Goal: Information Seeking & Learning: Compare options

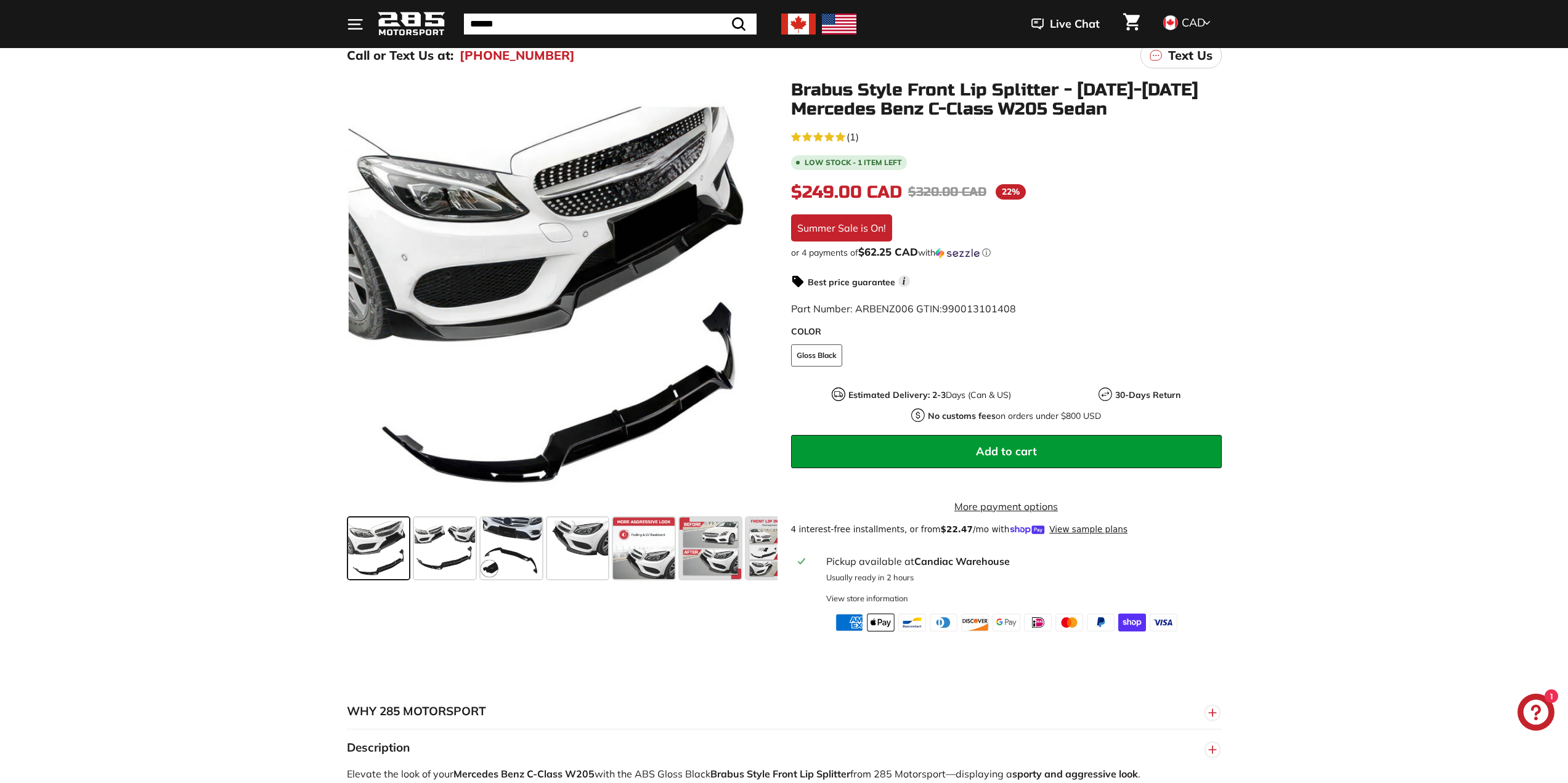
scroll to position [185, 0]
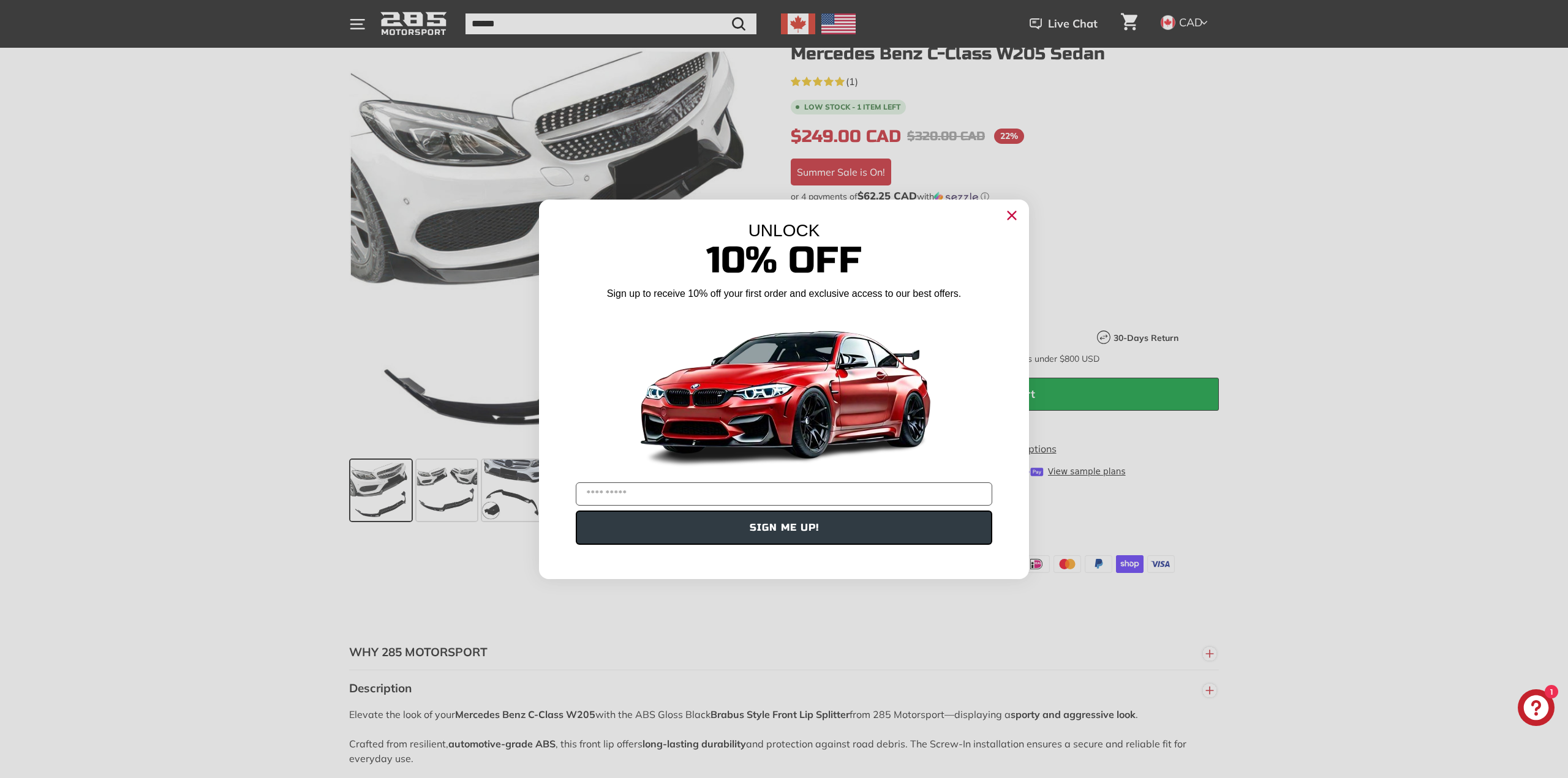
click at [1010, 217] on icon "Close dialog" at bounding box center [1012, 214] width 8 height 8
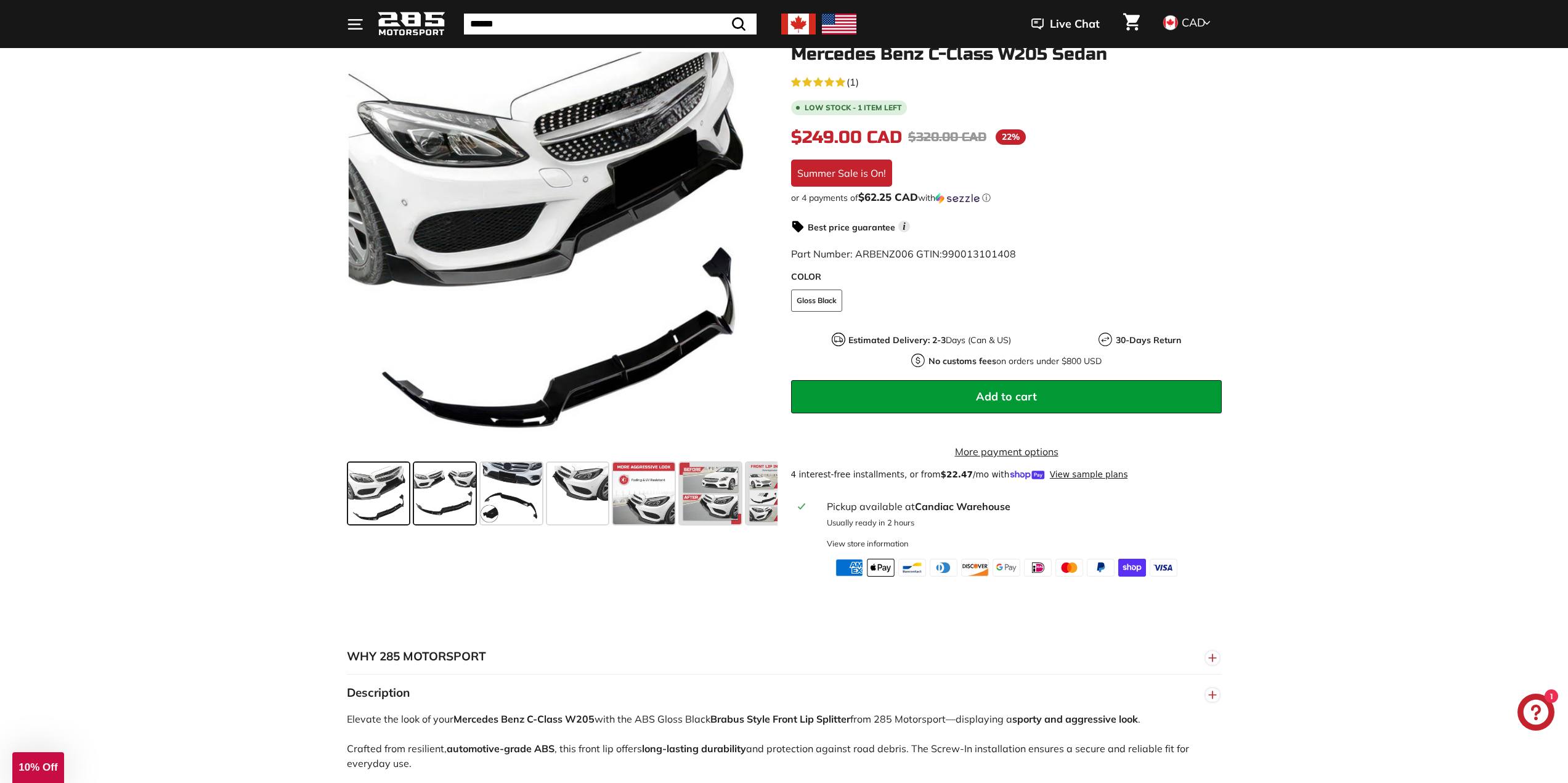
click at [440, 519] on span at bounding box center [445, 494] width 62 height 62
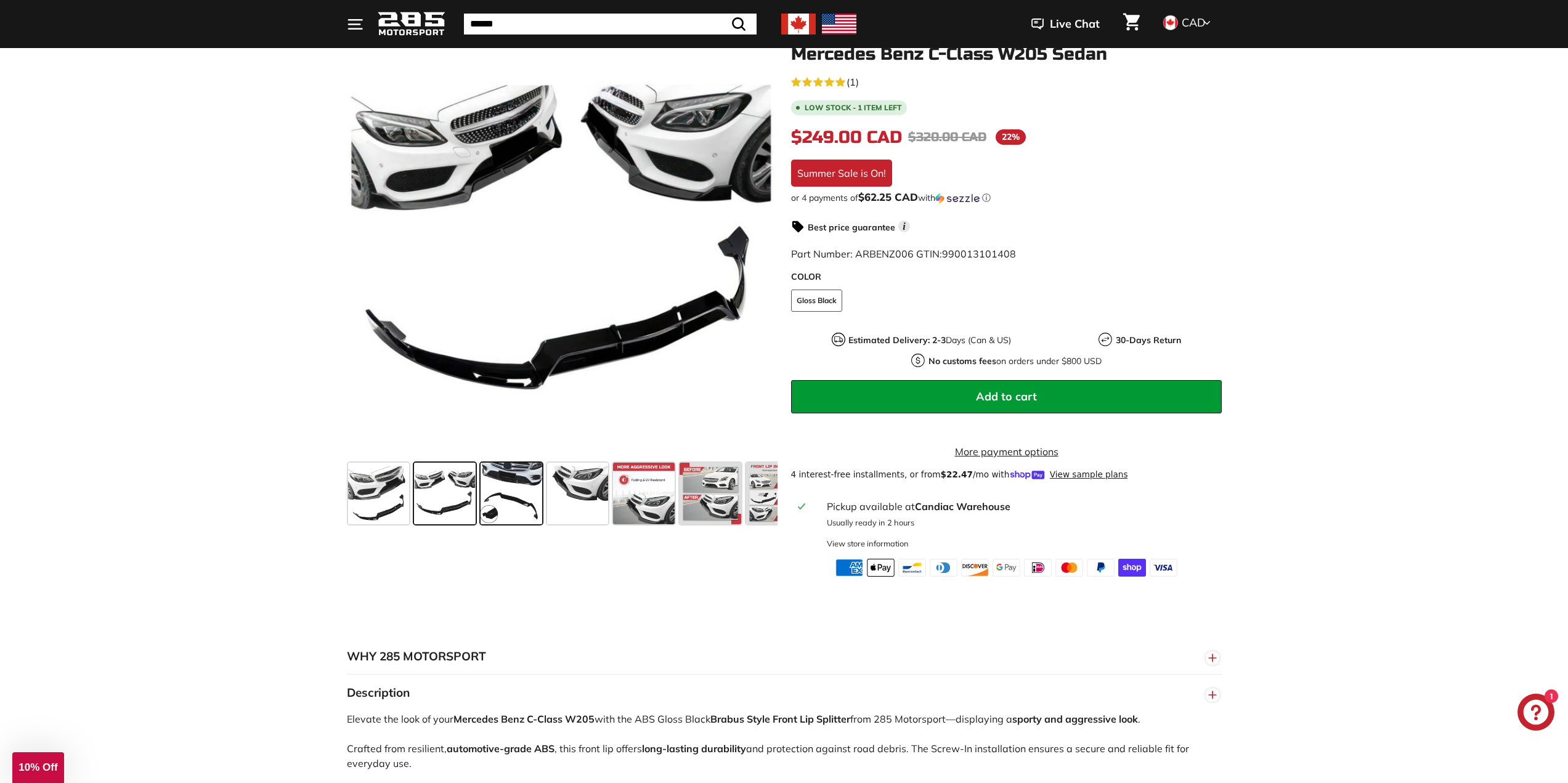
click at [510, 509] on span at bounding box center [512, 494] width 62 height 62
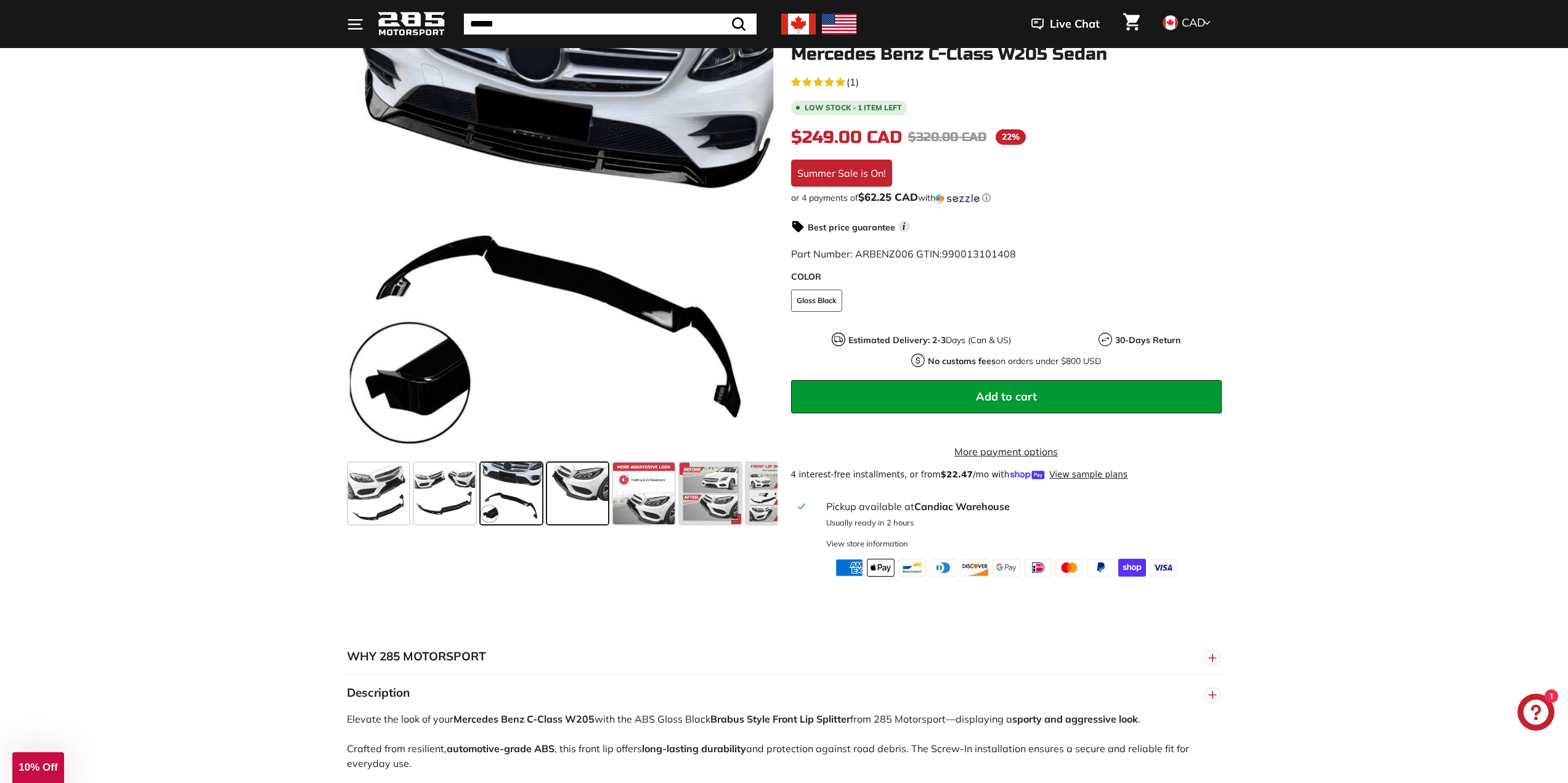
click at [582, 508] on span at bounding box center [578, 494] width 62 height 62
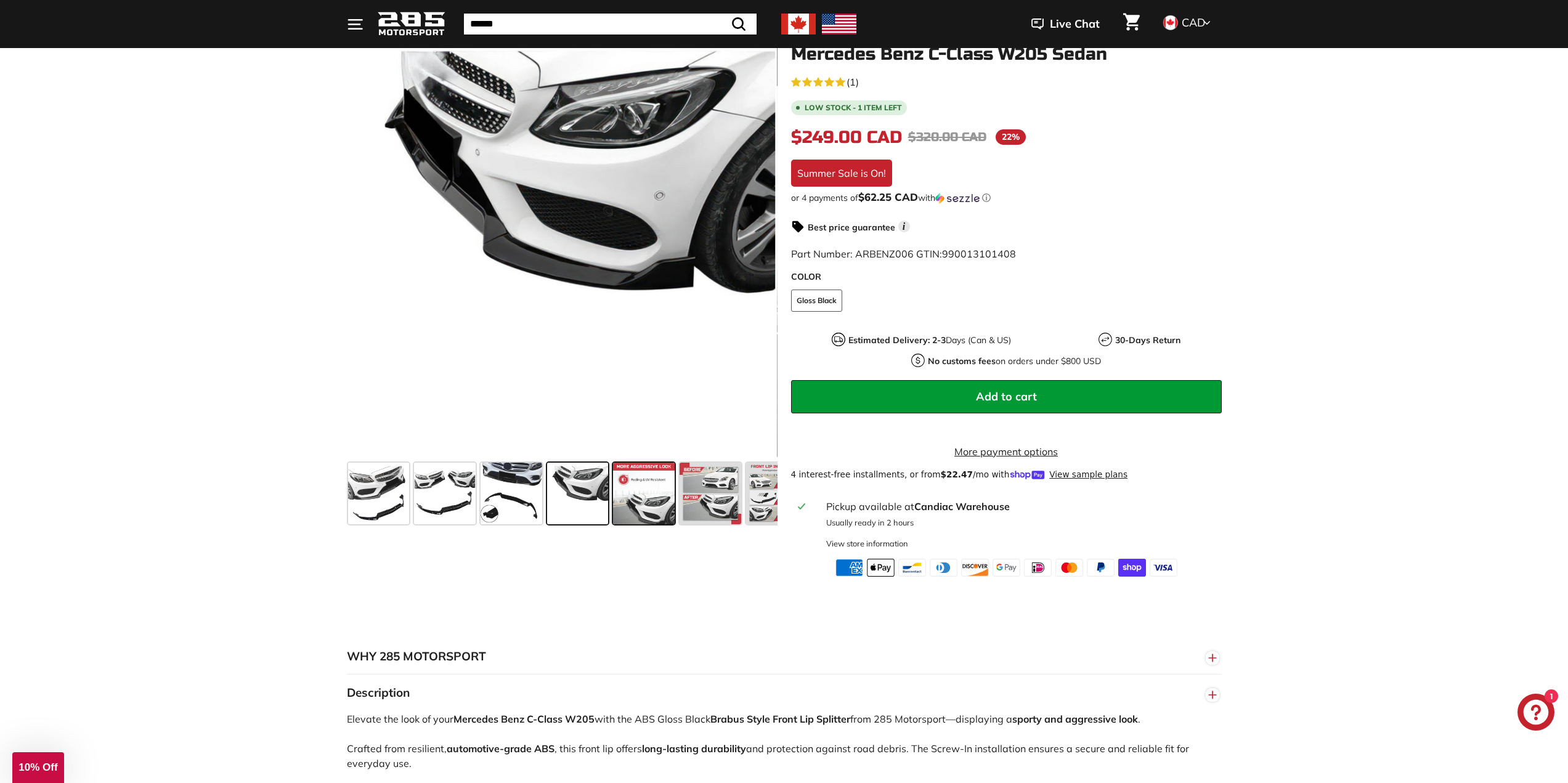
click at [667, 510] on span at bounding box center [644, 494] width 62 height 62
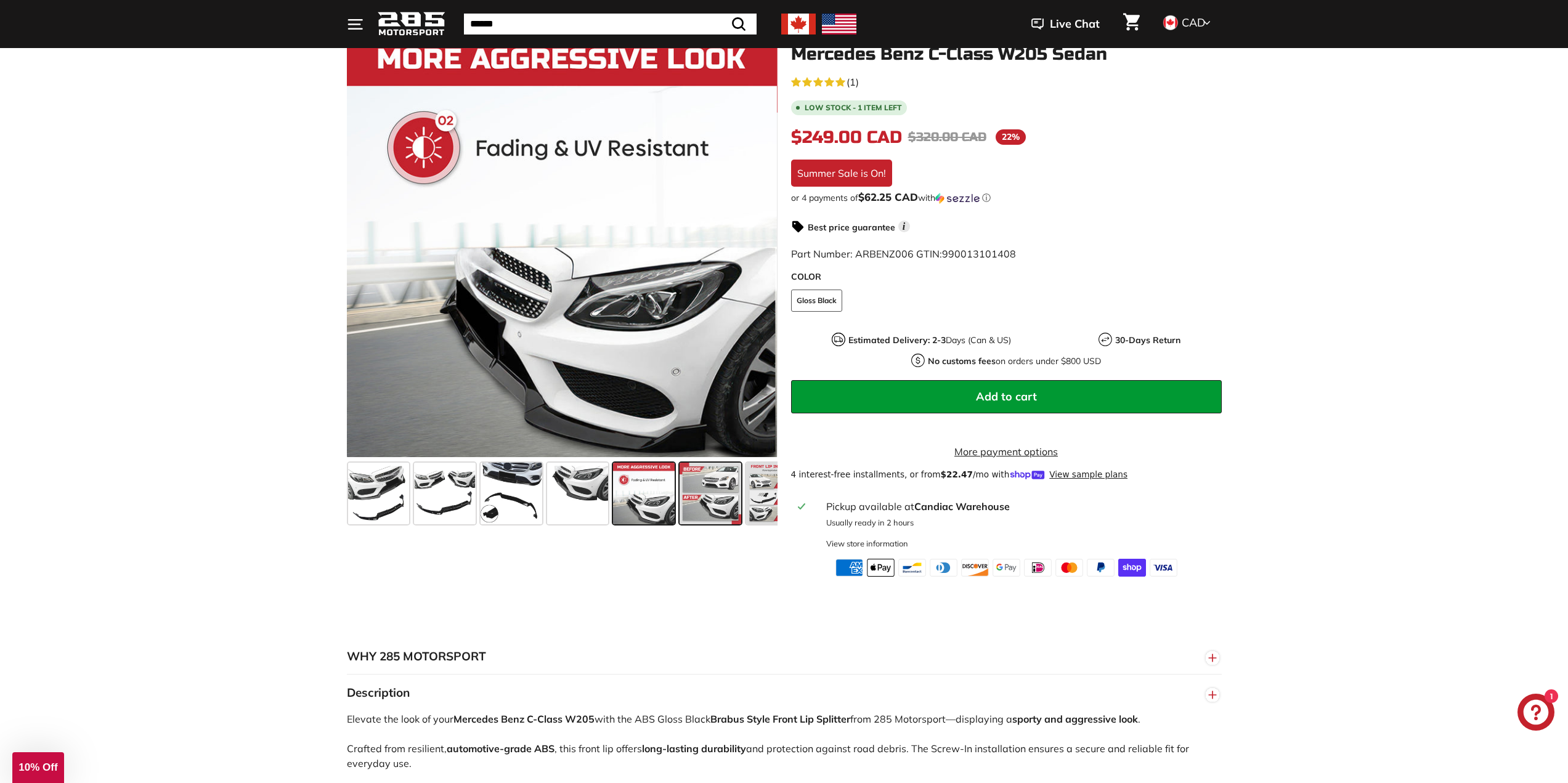
click at [710, 513] on span at bounding box center [710, 494] width 62 height 62
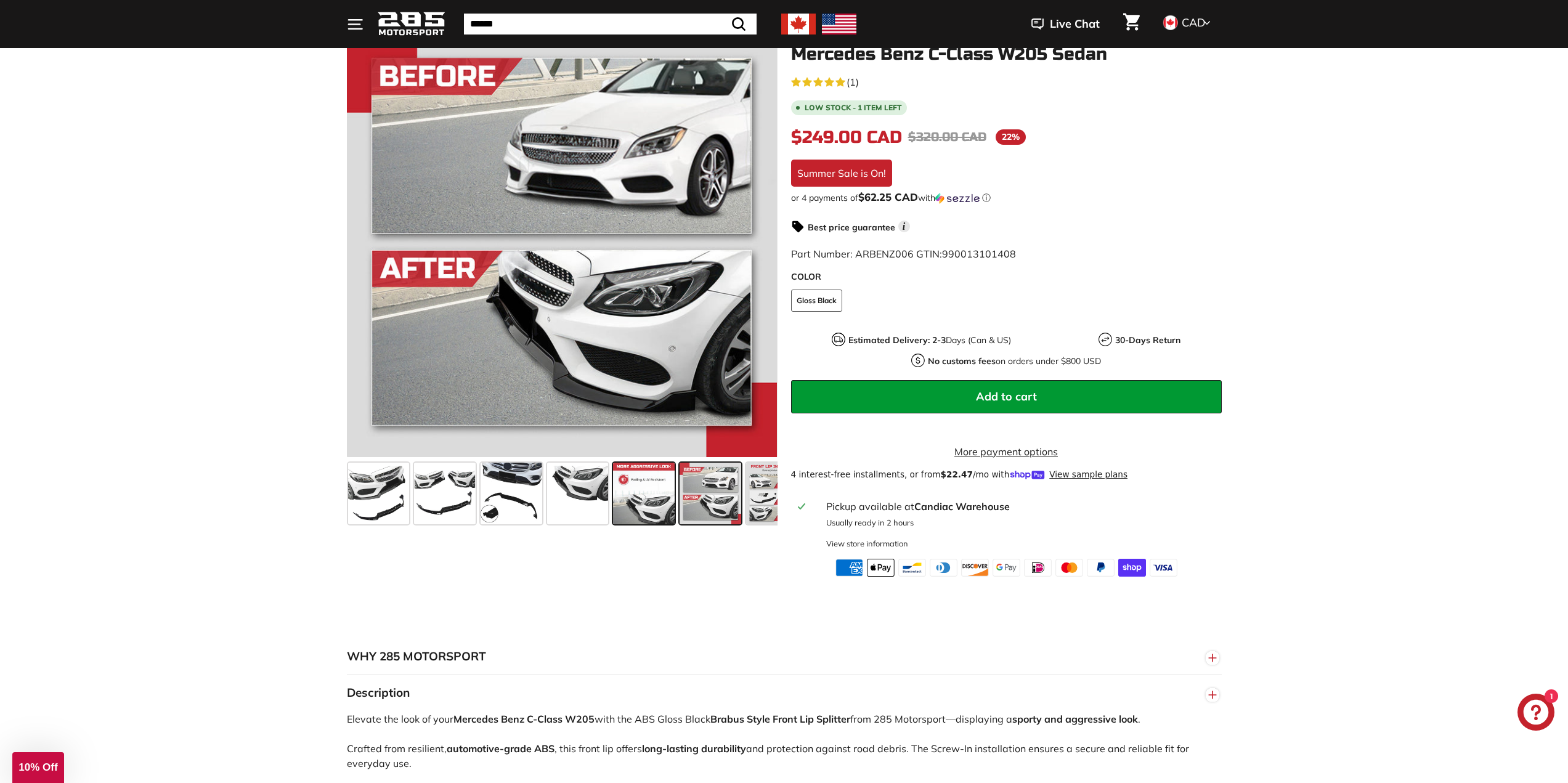
click at [647, 516] on span at bounding box center [644, 494] width 62 height 62
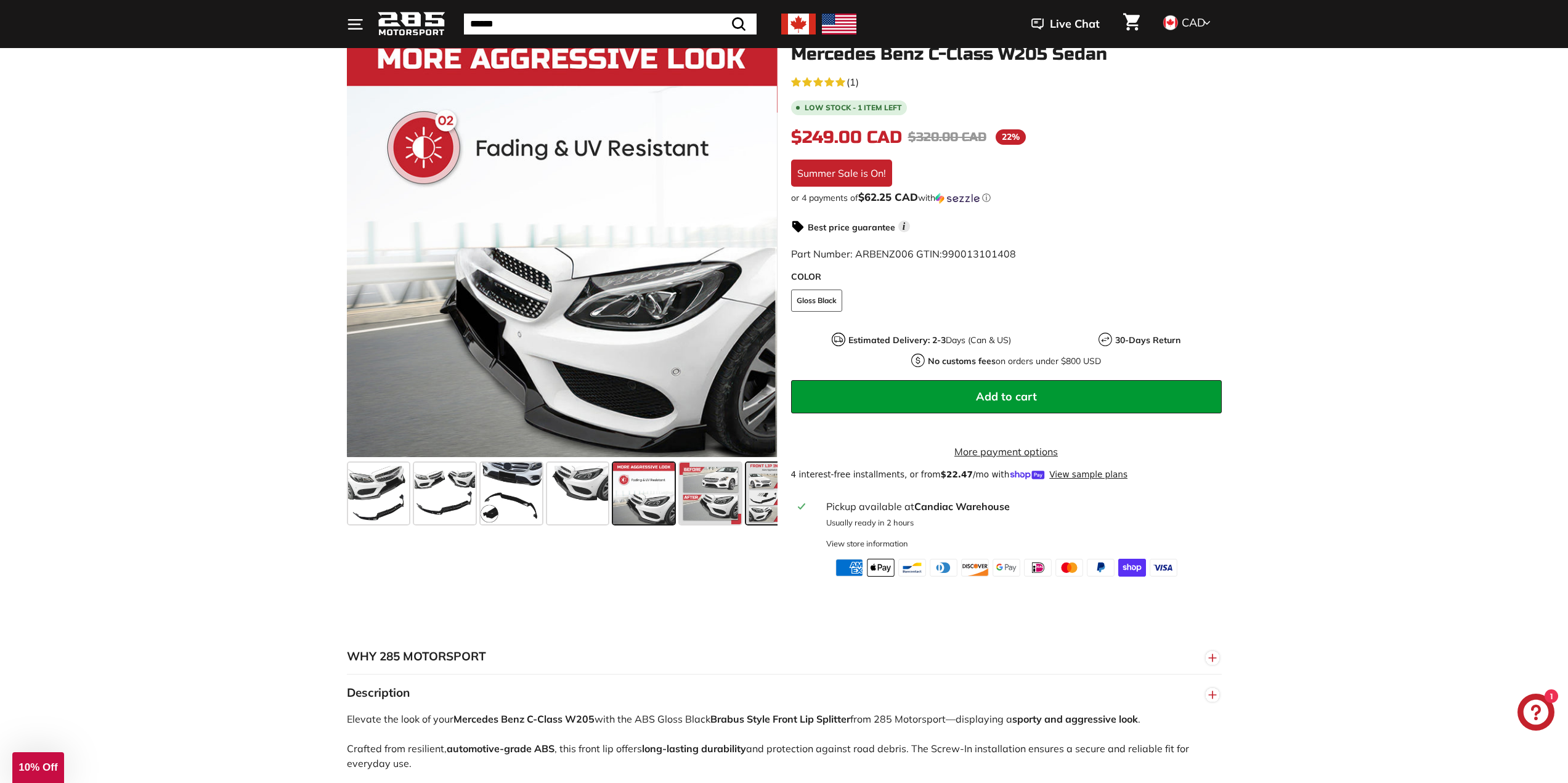
click at [758, 518] on span at bounding box center [777, 494] width 62 height 62
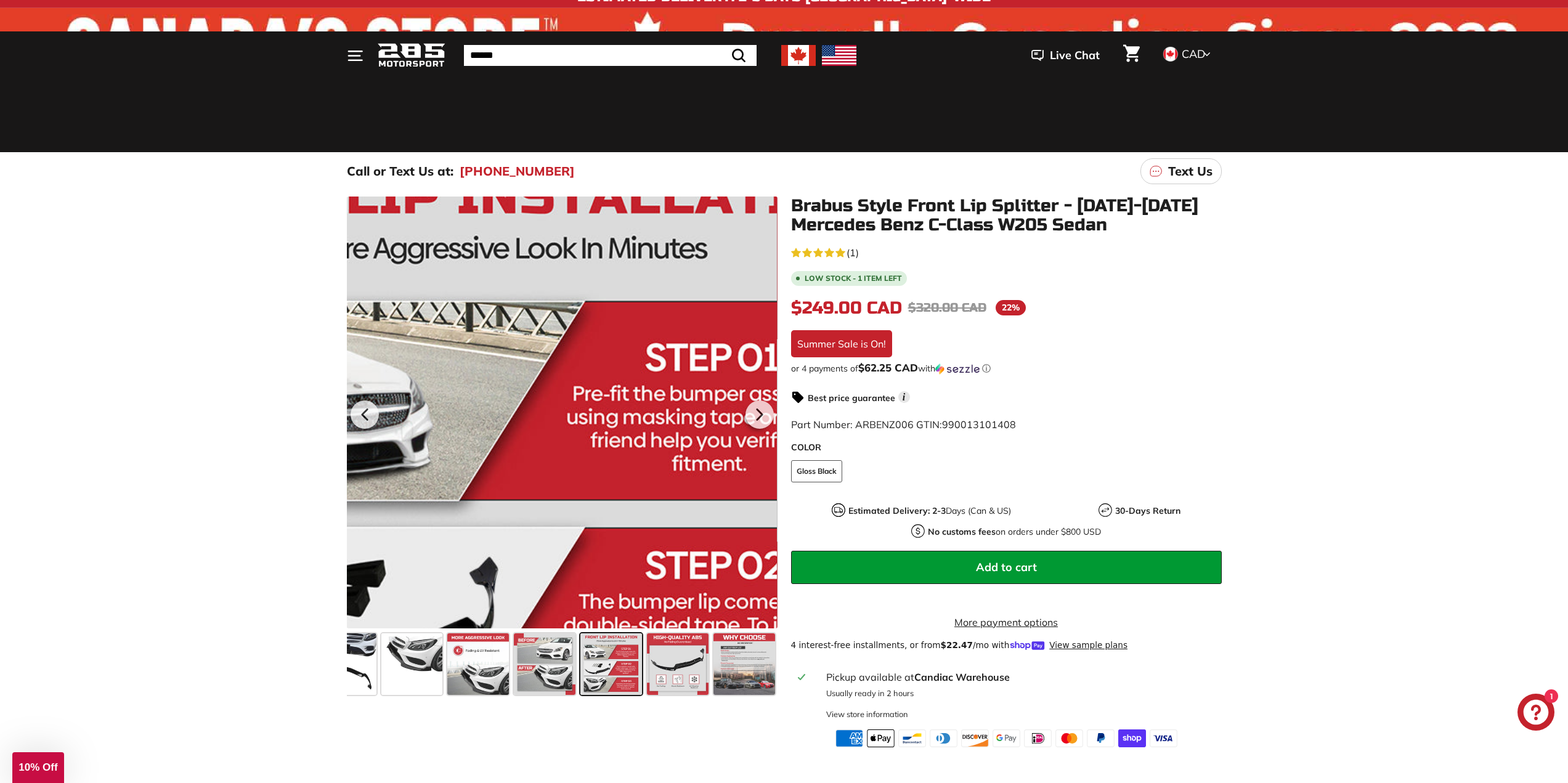
scroll to position [0, 0]
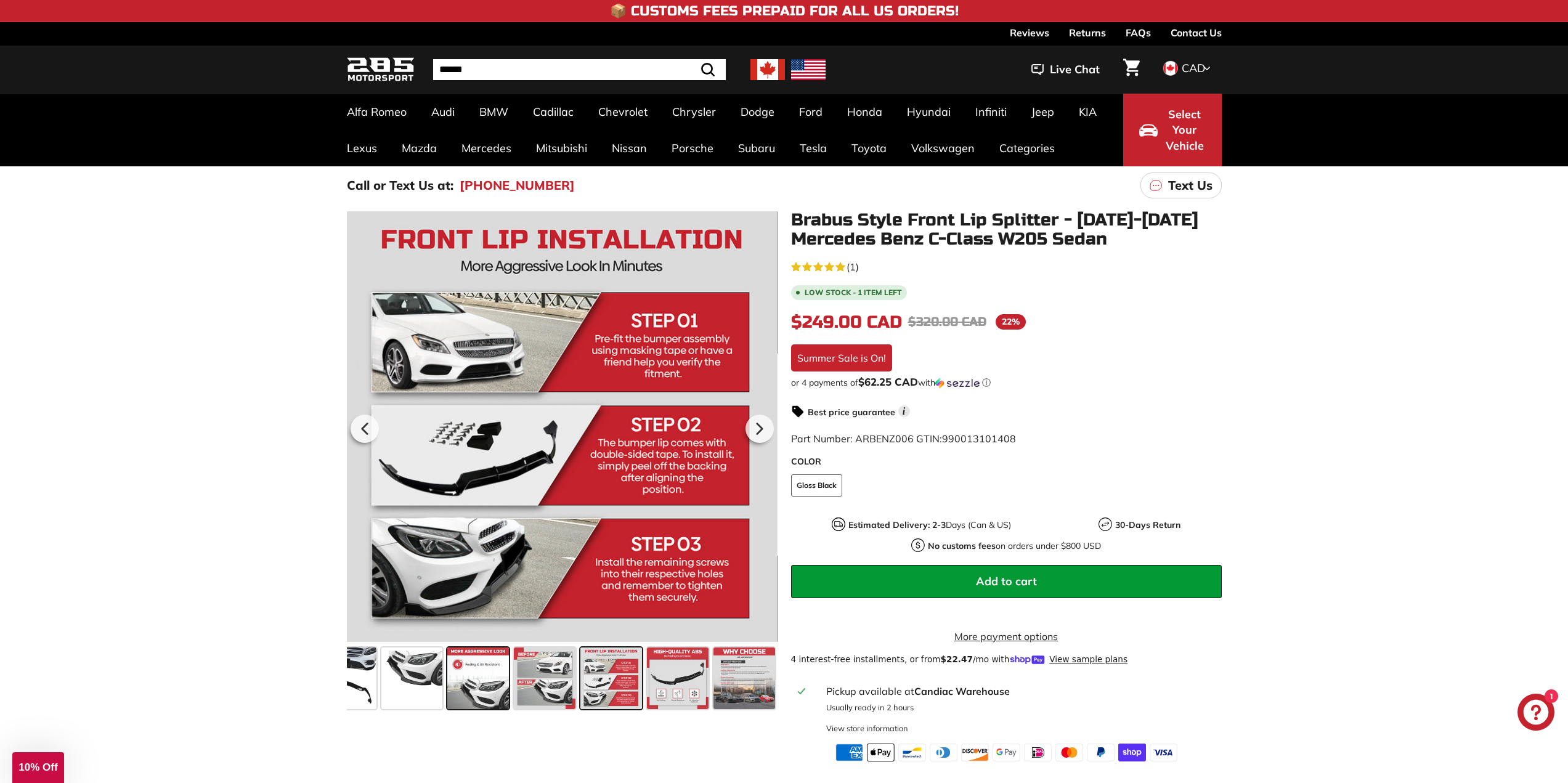
click at [460, 669] on span at bounding box center [478, 678] width 62 height 62
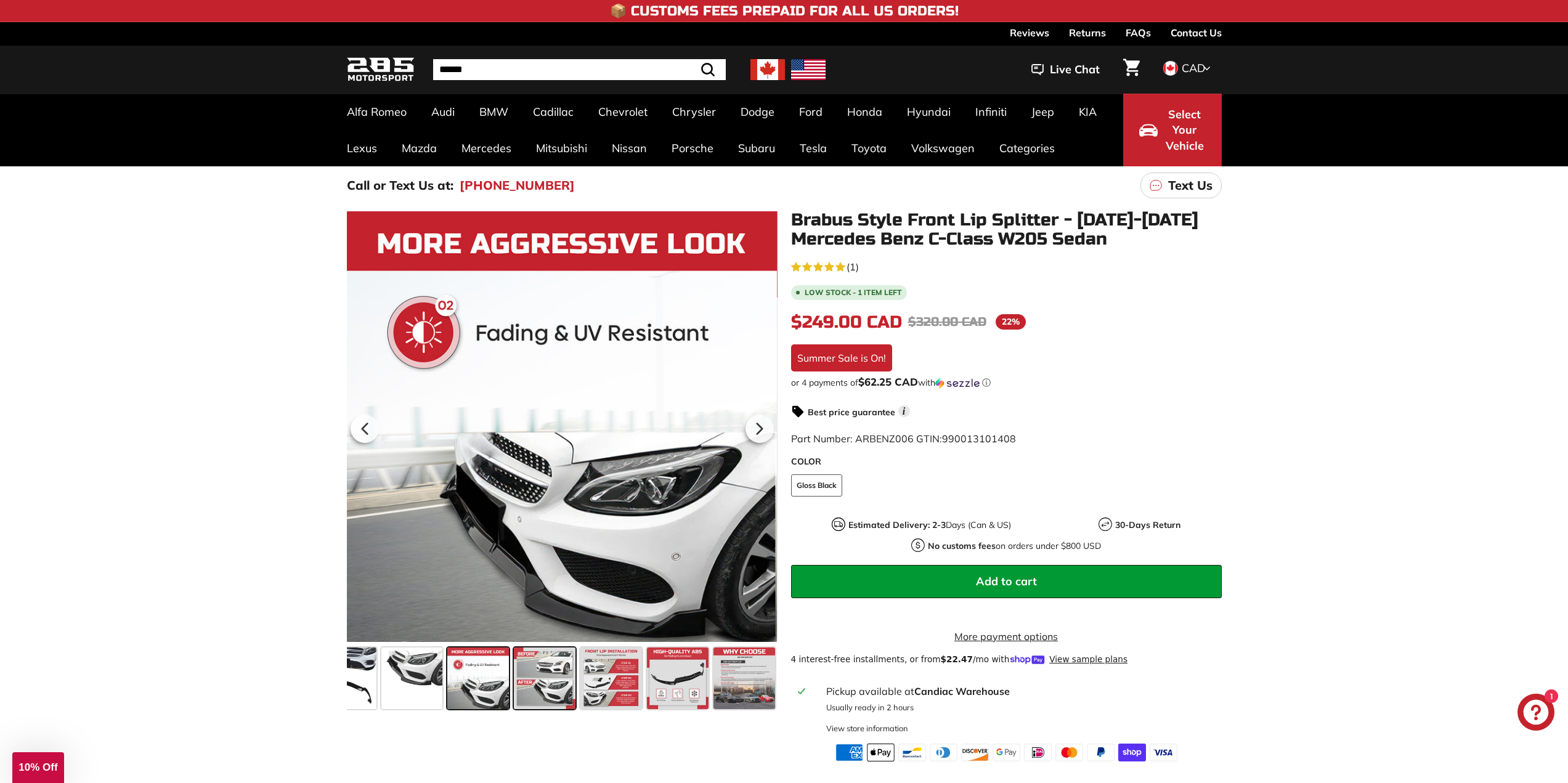
click at [524, 673] on span at bounding box center [545, 678] width 62 height 62
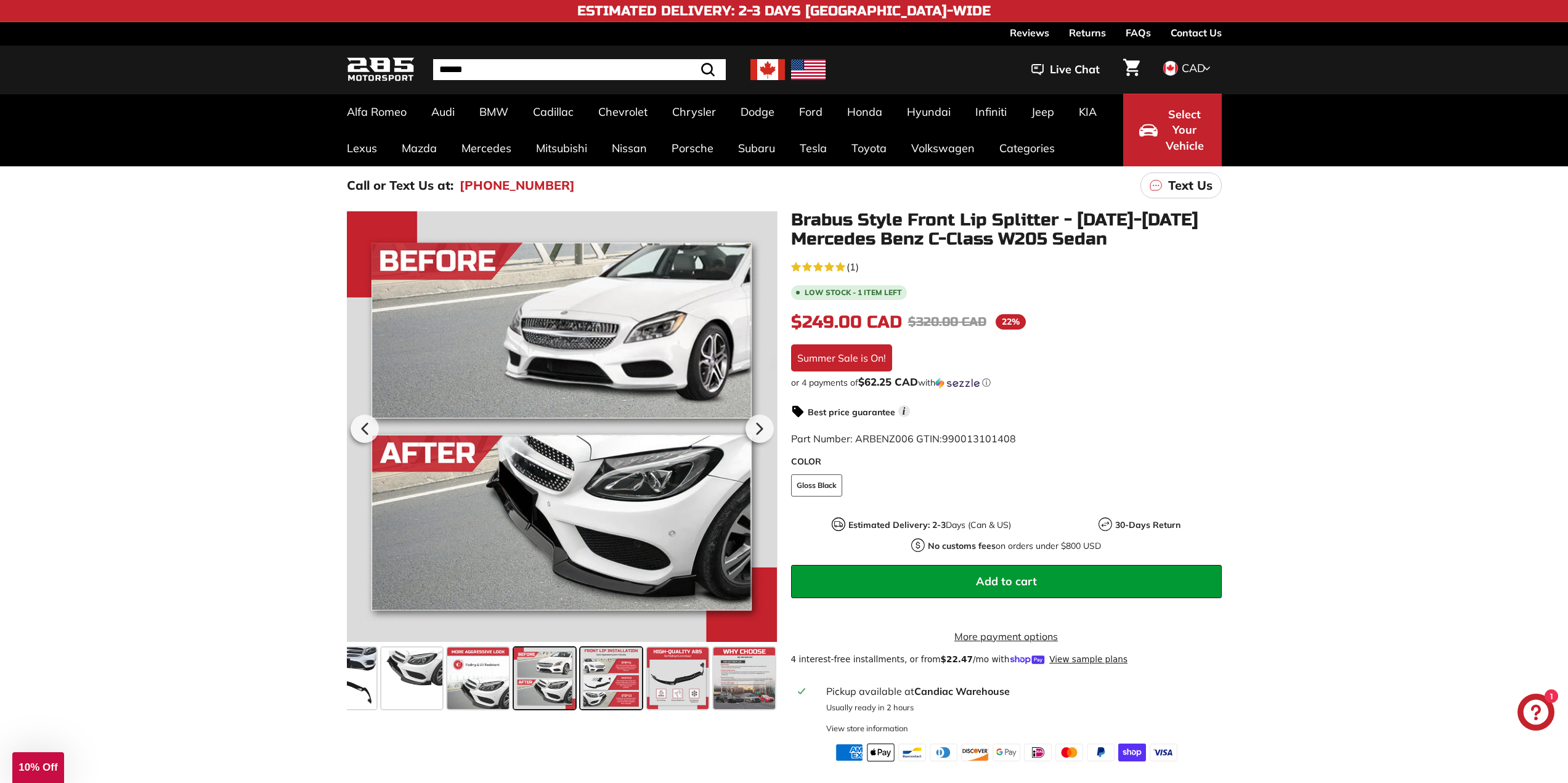
click at [622, 677] on span at bounding box center [611, 678] width 62 height 62
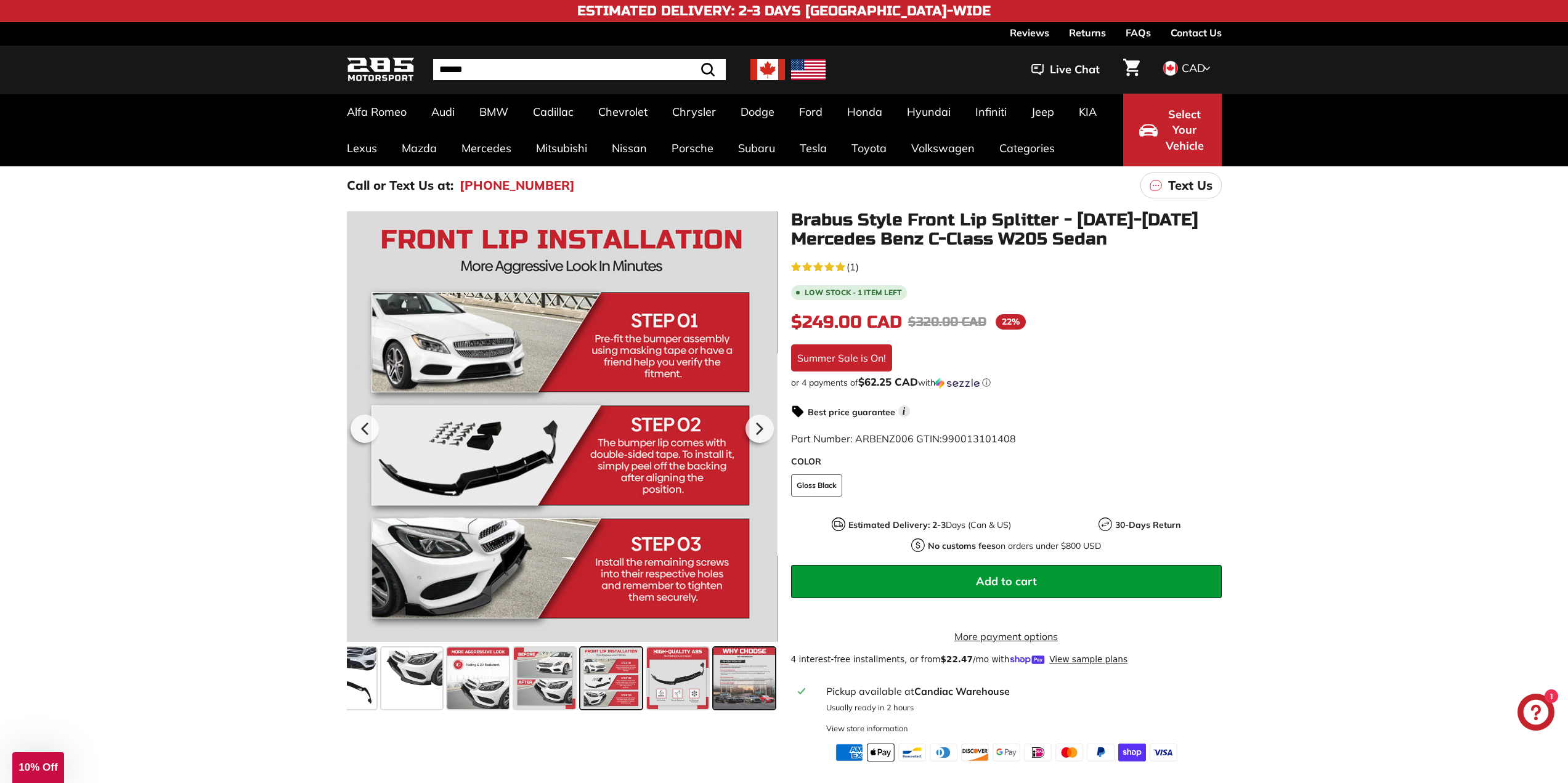
click at [747, 687] on span at bounding box center [744, 678] width 62 height 62
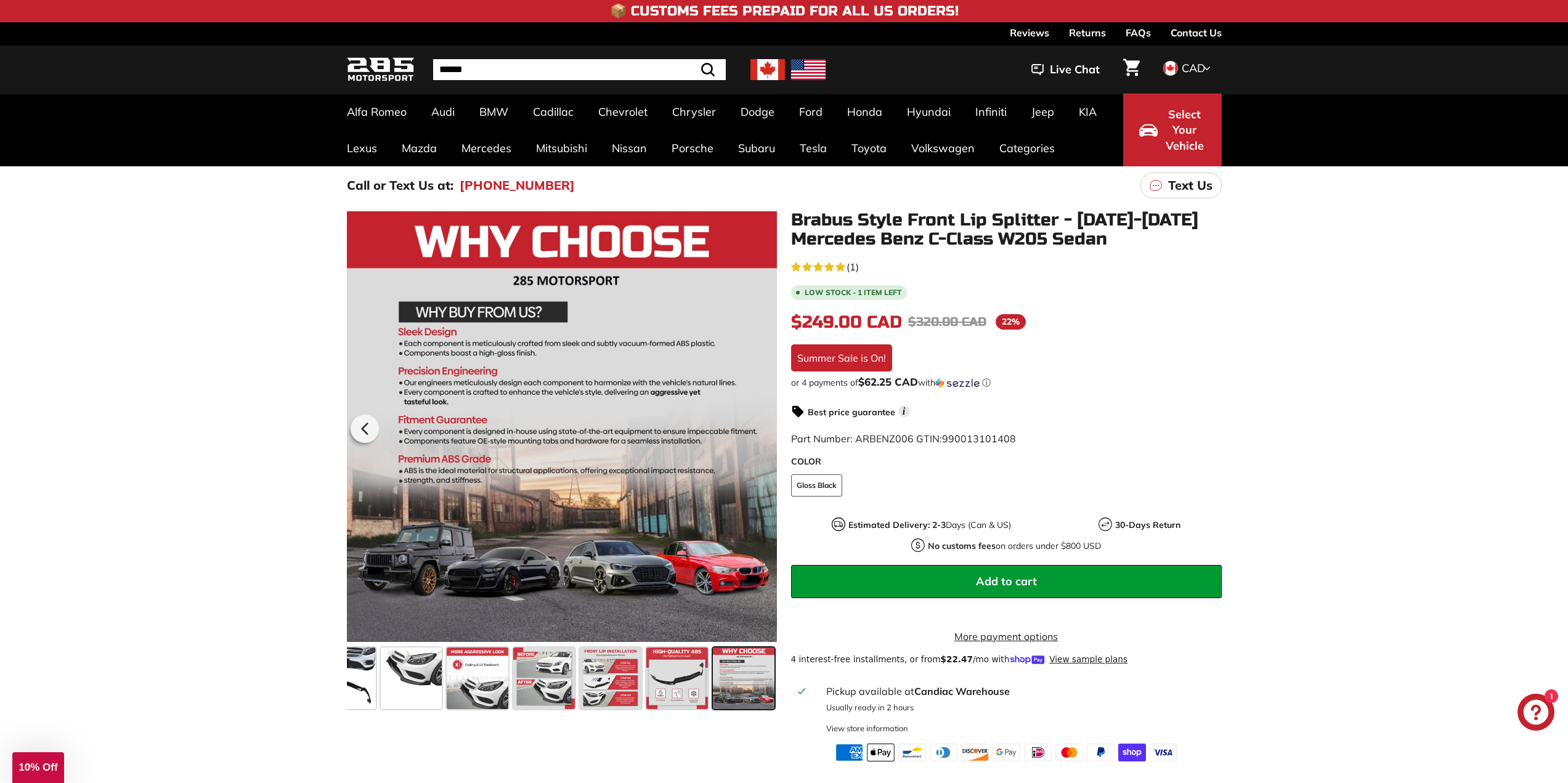
scroll to position [0, 166]
click at [381, 673] on span at bounding box center [412, 678] width 62 height 62
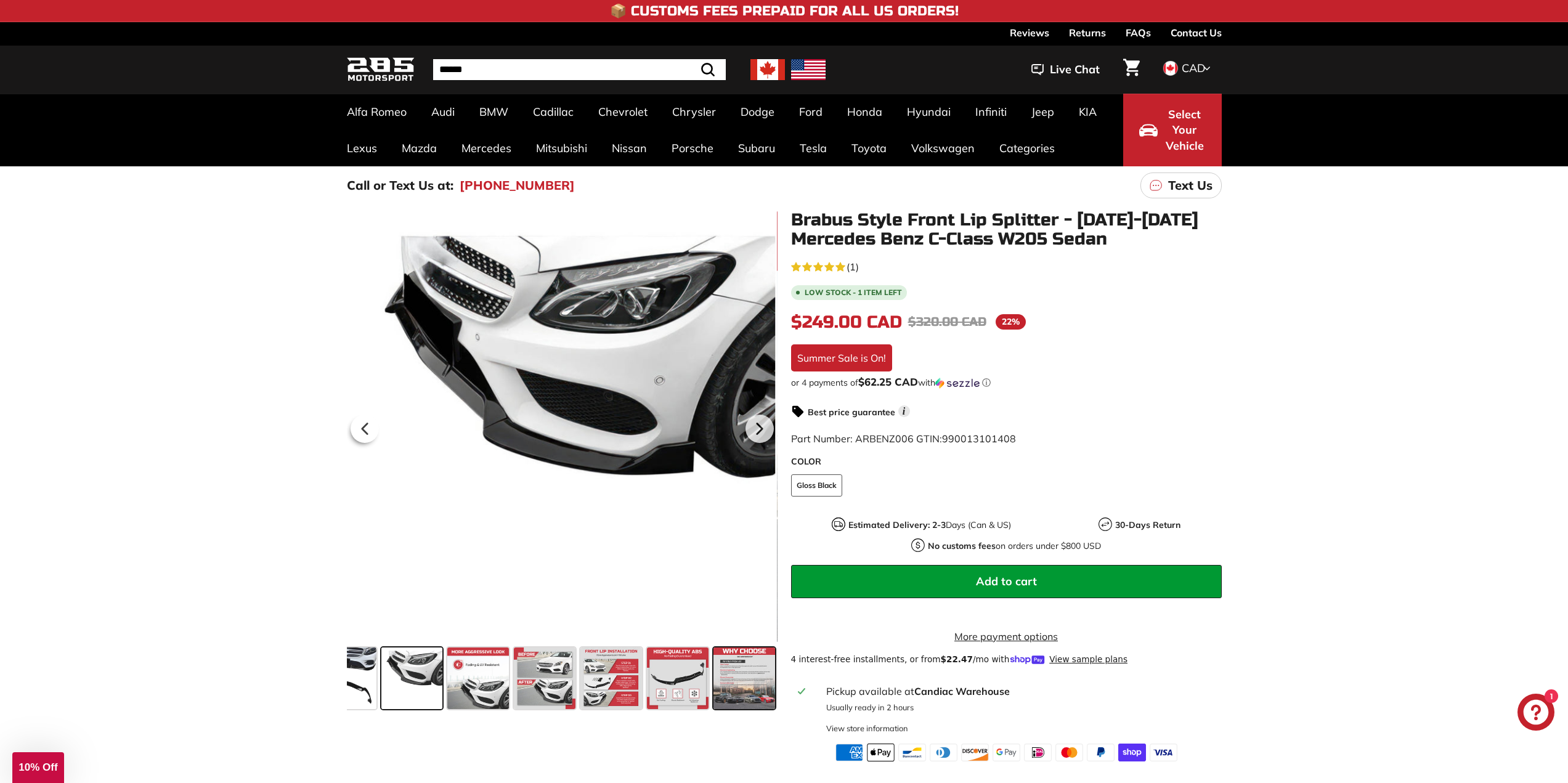
click at [741, 679] on span at bounding box center [744, 678] width 62 height 62
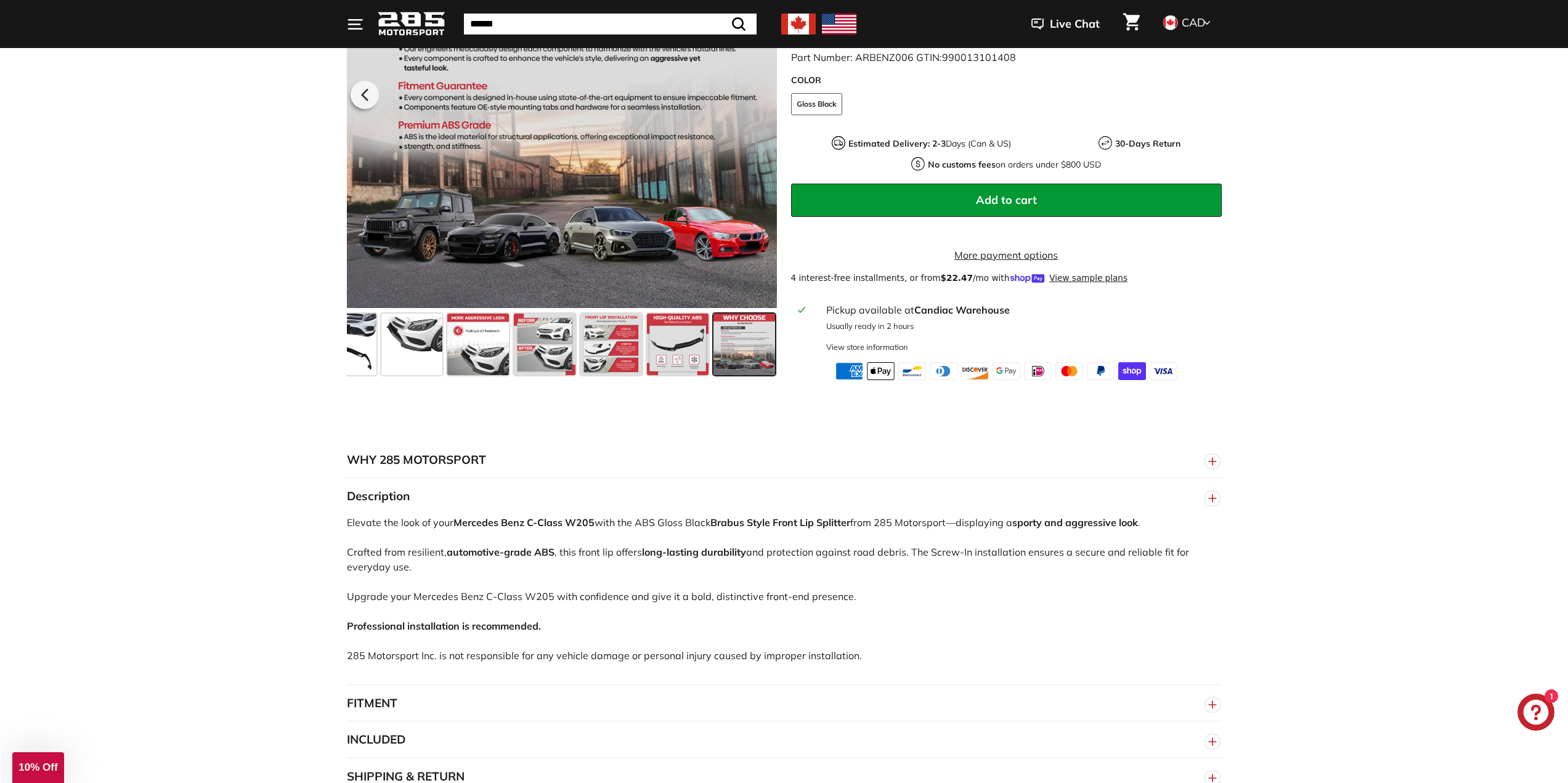
scroll to position [432, 0]
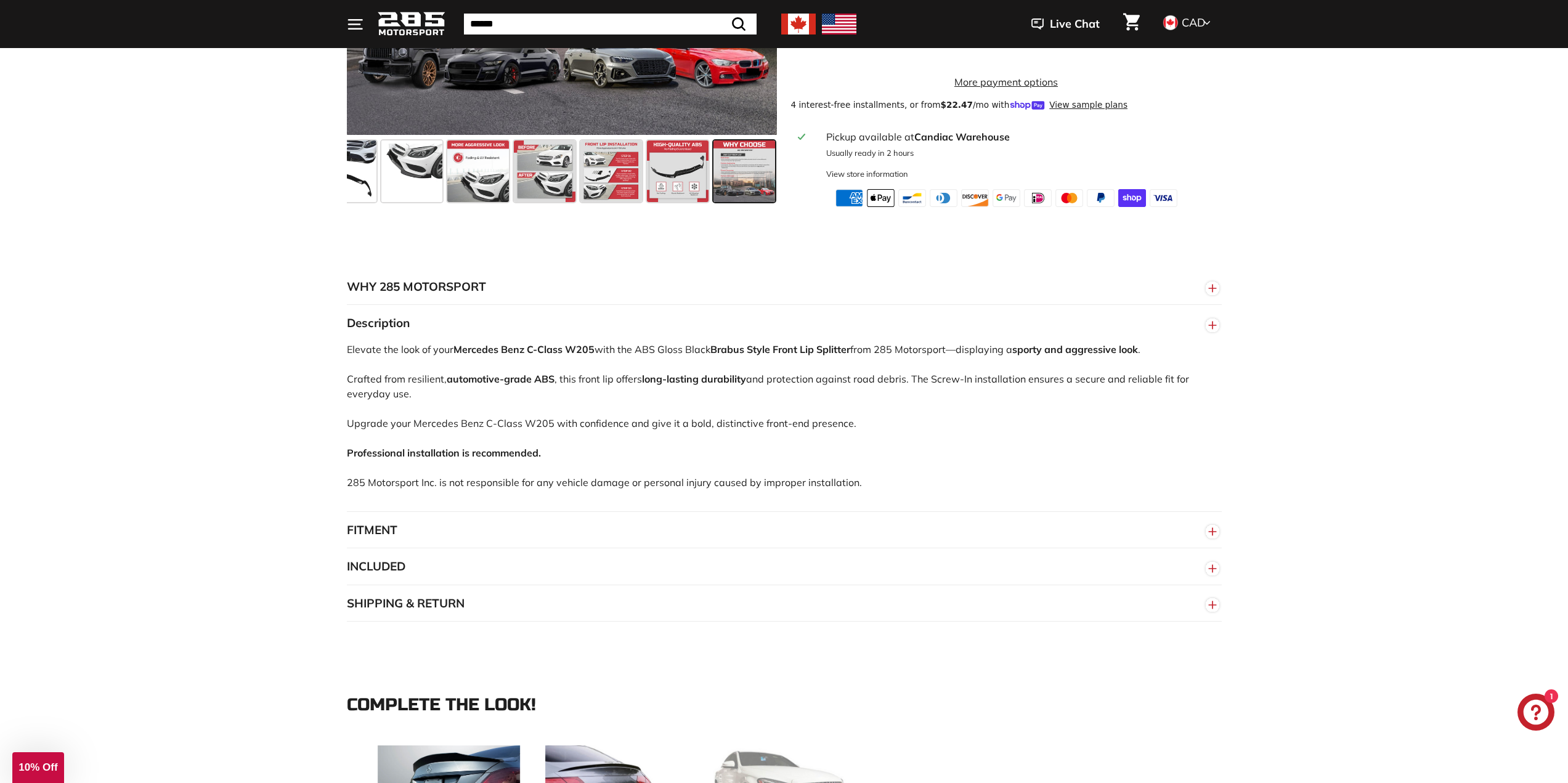
click at [477, 525] on button "FITMENT" at bounding box center [784, 530] width 875 height 37
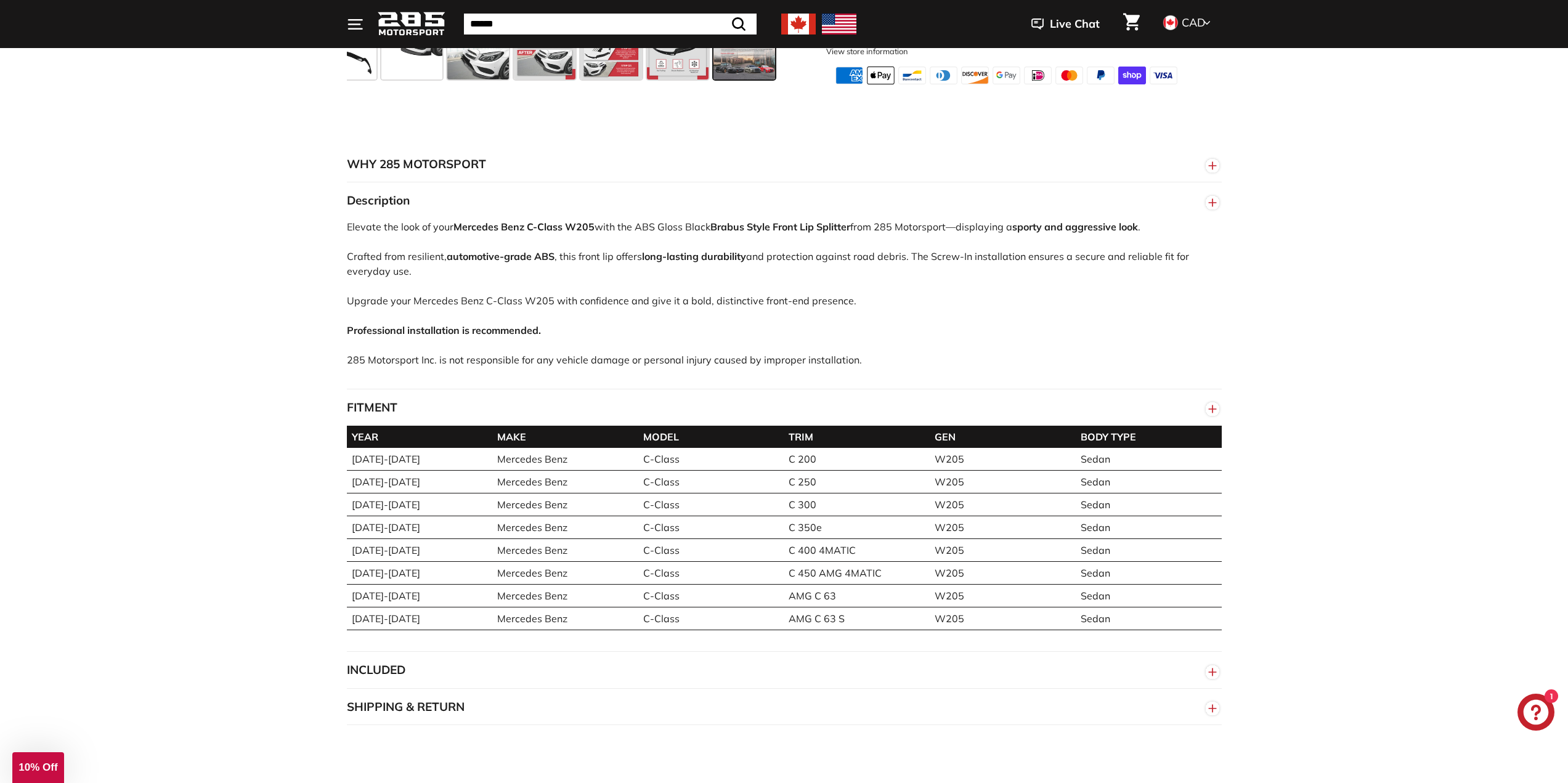
scroll to position [678, 0]
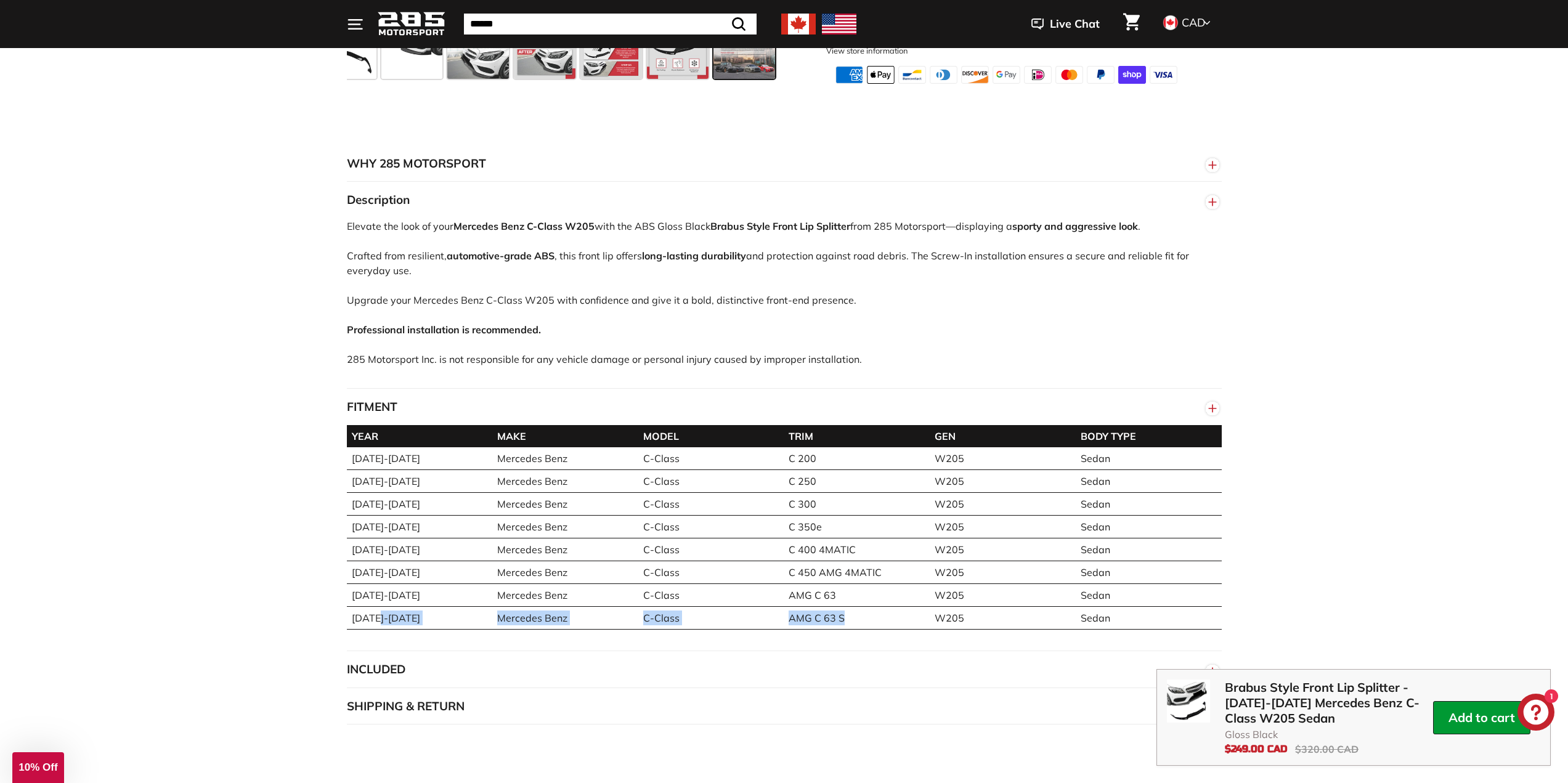
drag, startPoint x: 819, startPoint y: 632, endPoint x: 393, endPoint y: 631, distance: 426.0
click at [380, 630] on tr "[DATE]-[DATE] Mercedes Benz C-Class AMG C 63 S W205 Sedan" at bounding box center [784, 618] width 875 height 23
click at [1005, 644] on div "YEAR MAKE MODEL TRIM GEN BODY TYPE [DATE]-[DATE] Mercedes Benz C-Class C 200 W2…" at bounding box center [784, 538] width 875 height 226
drag, startPoint x: 1107, startPoint y: 631, endPoint x: 789, endPoint y: 623, distance: 318.1
click at [830, 624] on tr "[DATE]-[DATE] Mercedes Benz C-Class AMG C 63 S W205 Sedan" at bounding box center [784, 618] width 875 height 23
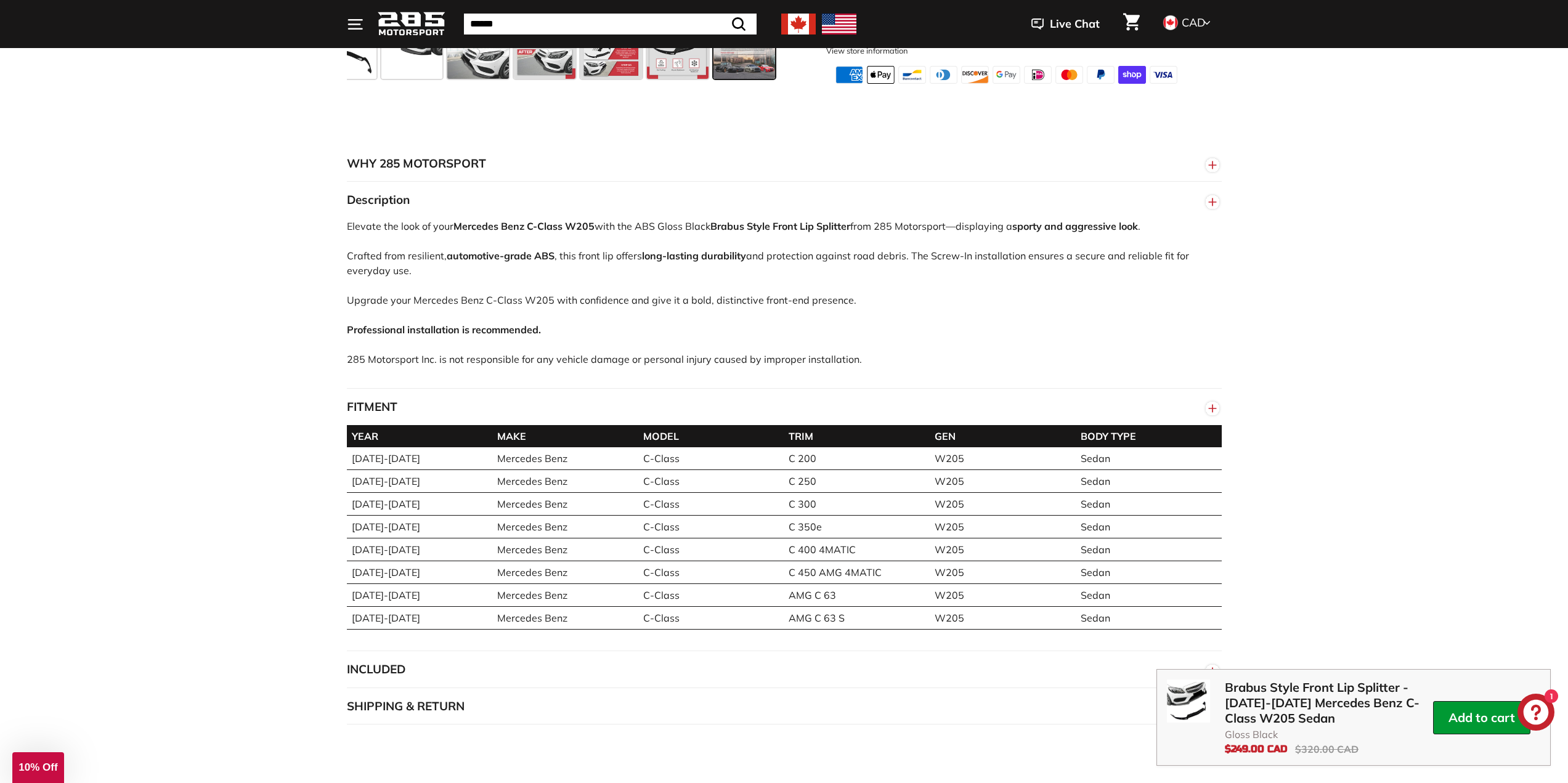
click at [1350, 480] on div "WHY 285 MOTORSPORT «We bring more to the table than our competitors and we’re c…" at bounding box center [784, 435] width 1568 height 654
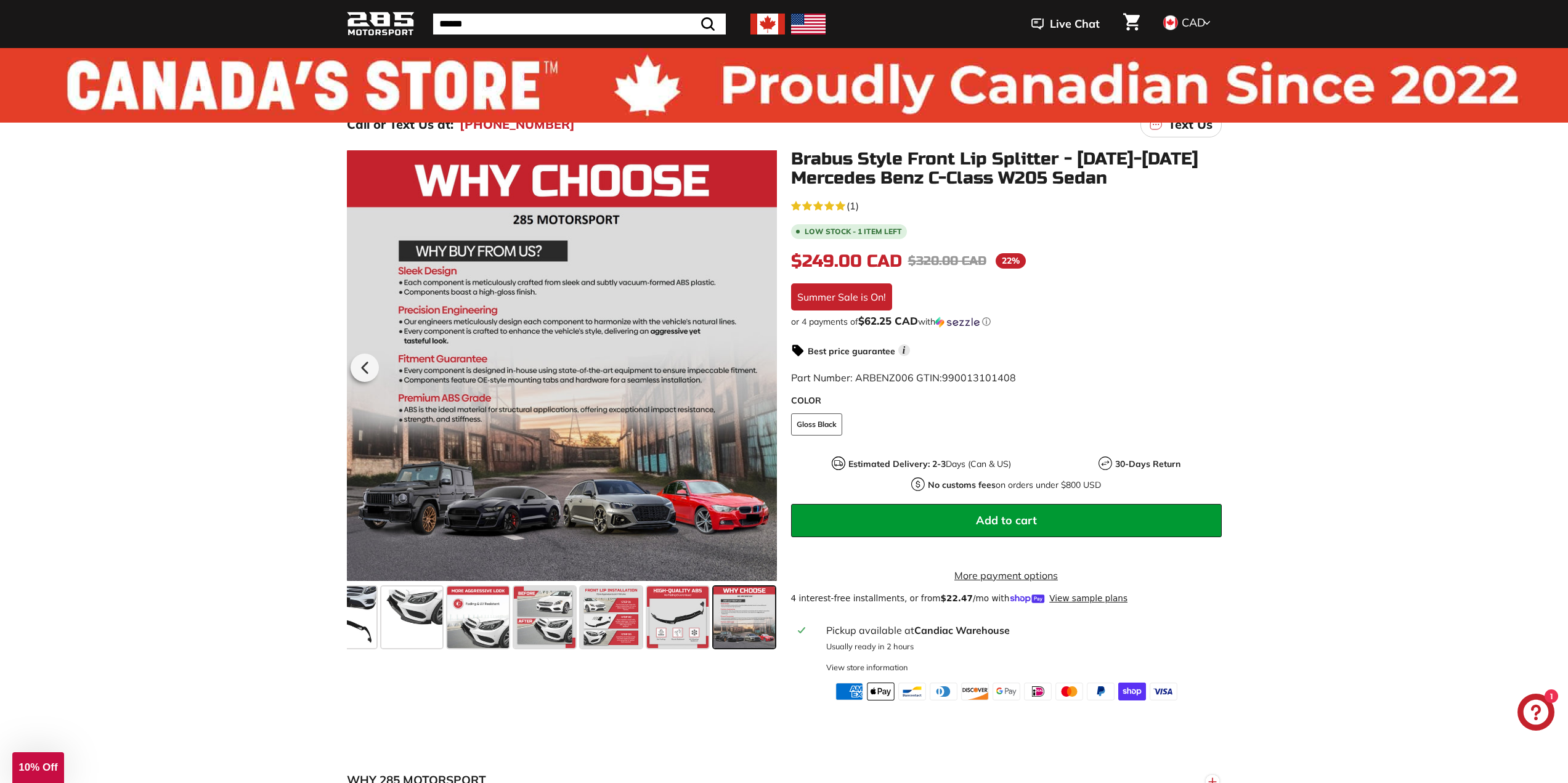
scroll to position [0, 0]
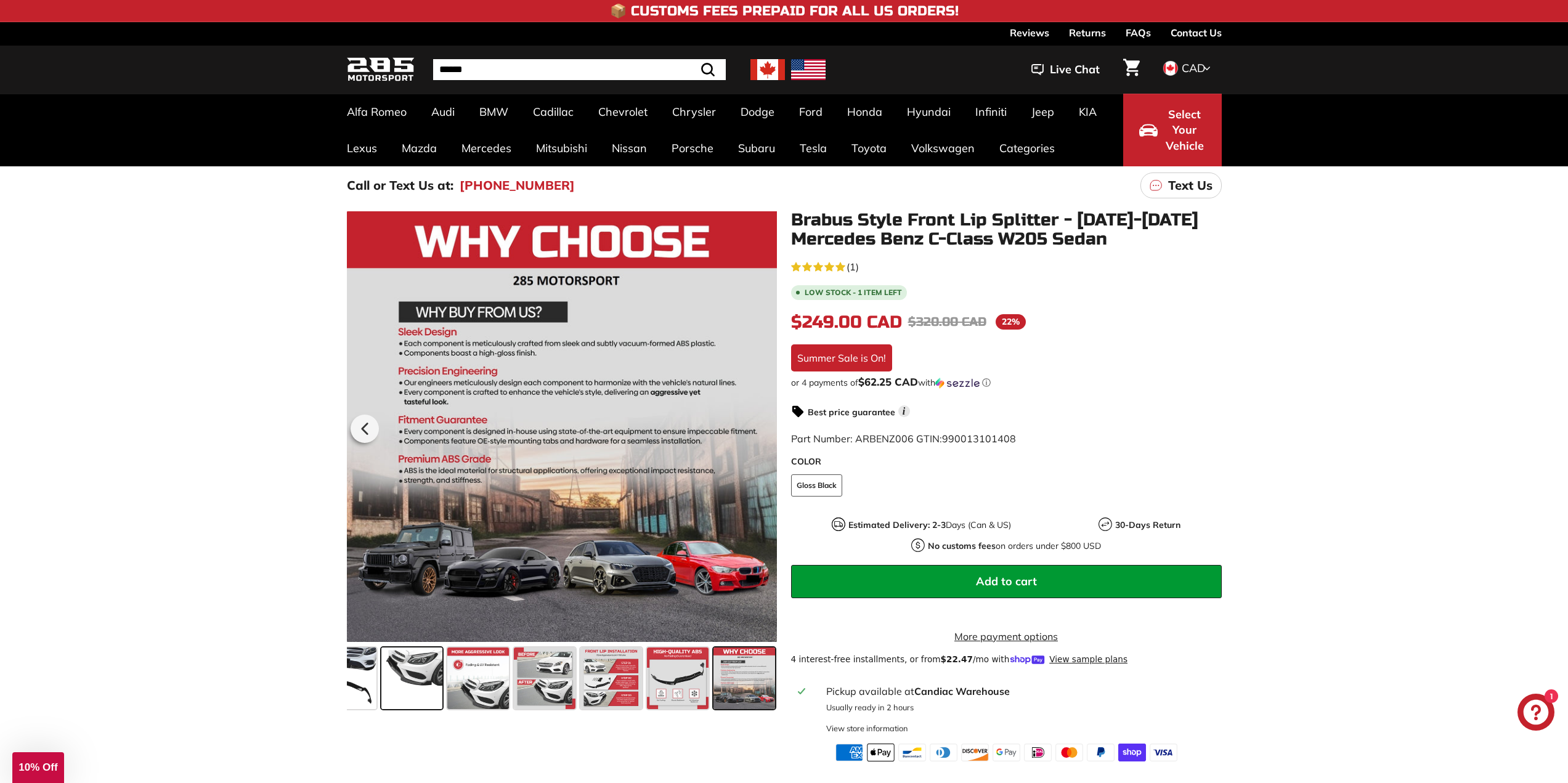
click at [435, 681] on span at bounding box center [412, 678] width 62 height 62
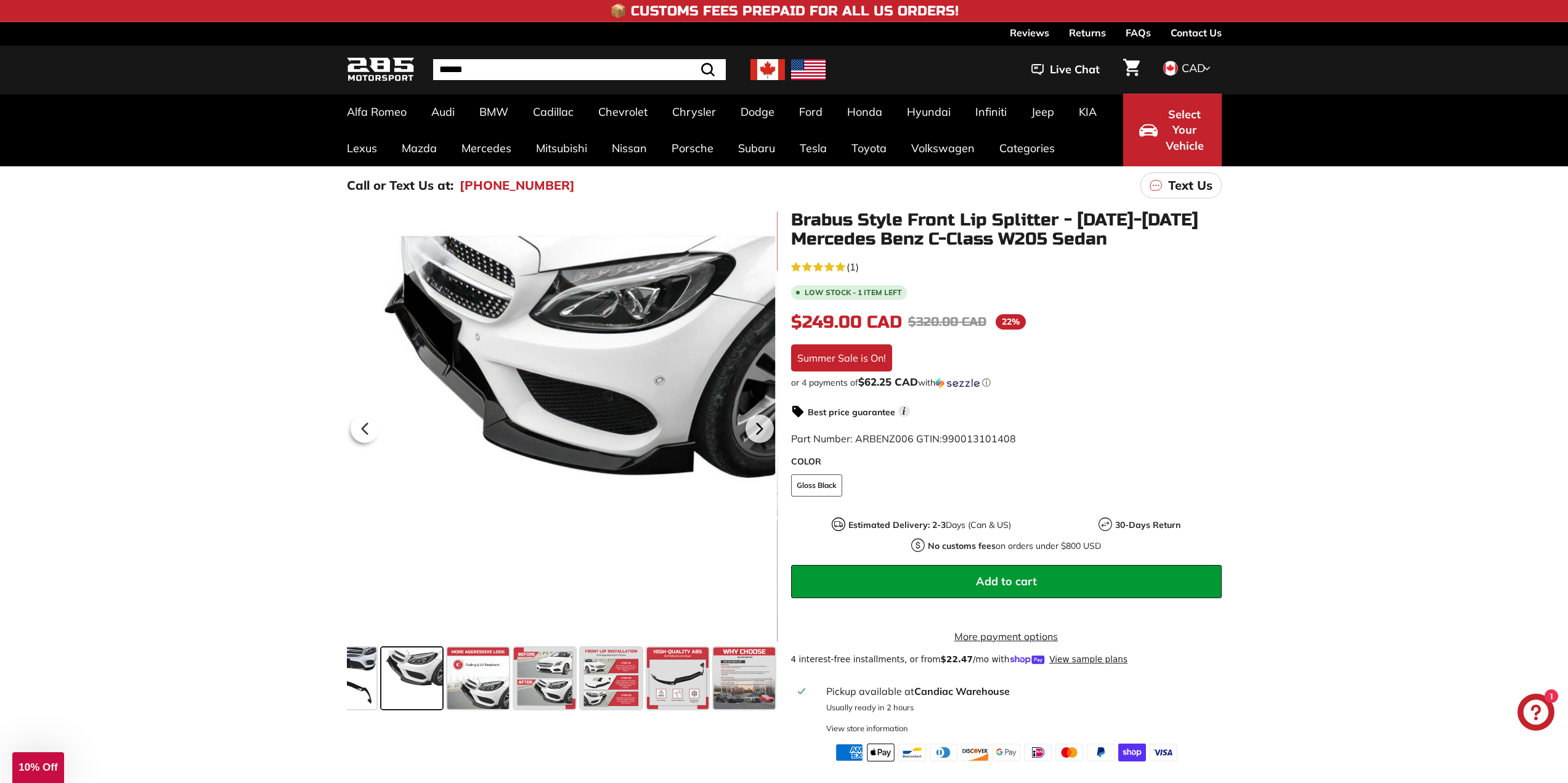
click at [443, 699] on div at bounding box center [412, 679] width 67 height 67
click at [471, 697] on span at bounding box center [478, 678] width 62 height 62
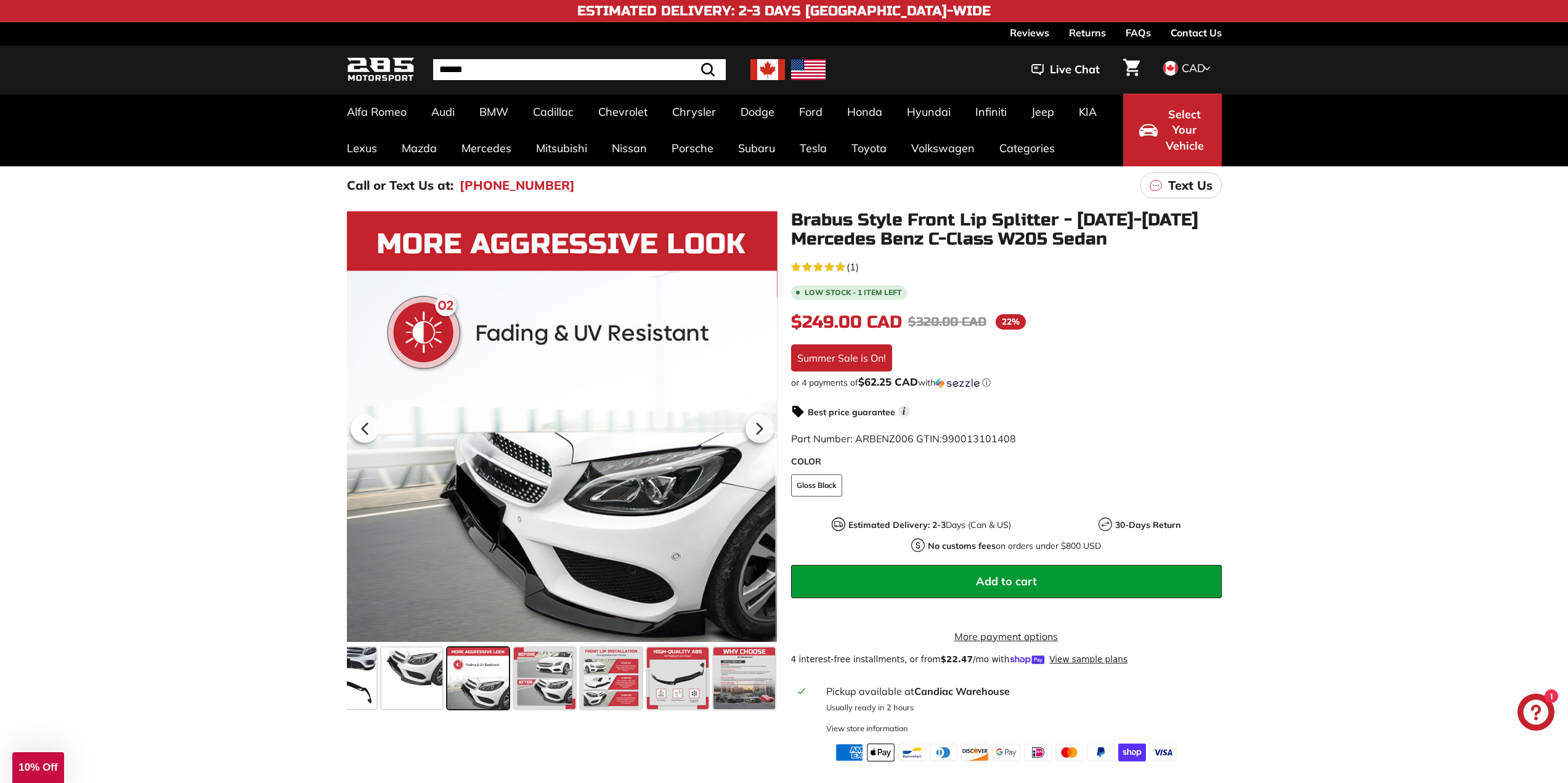
click at [337, 701] on div ".cls-1{fill:none;stroke:#000;stroke-miterlimit:10;stroke-width:2px} .cls-1{fill…" at bounding box center [556, 462] width 445 height 504
click at [354, 697] on span at bounding box center [346, 678] width 62 height 62
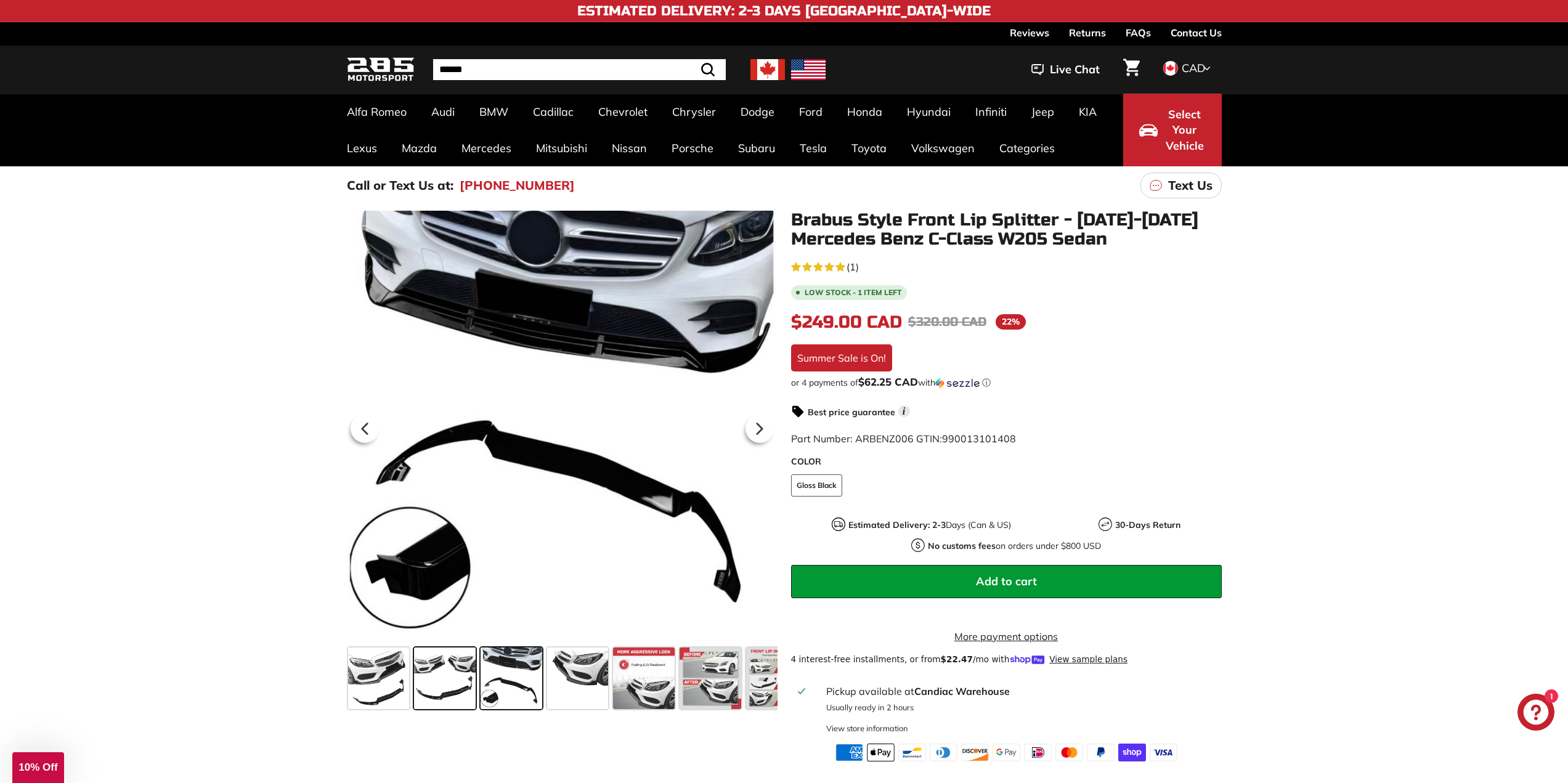
click at [434, 689] on span at bounding box center [445, 678] width 62 height 62
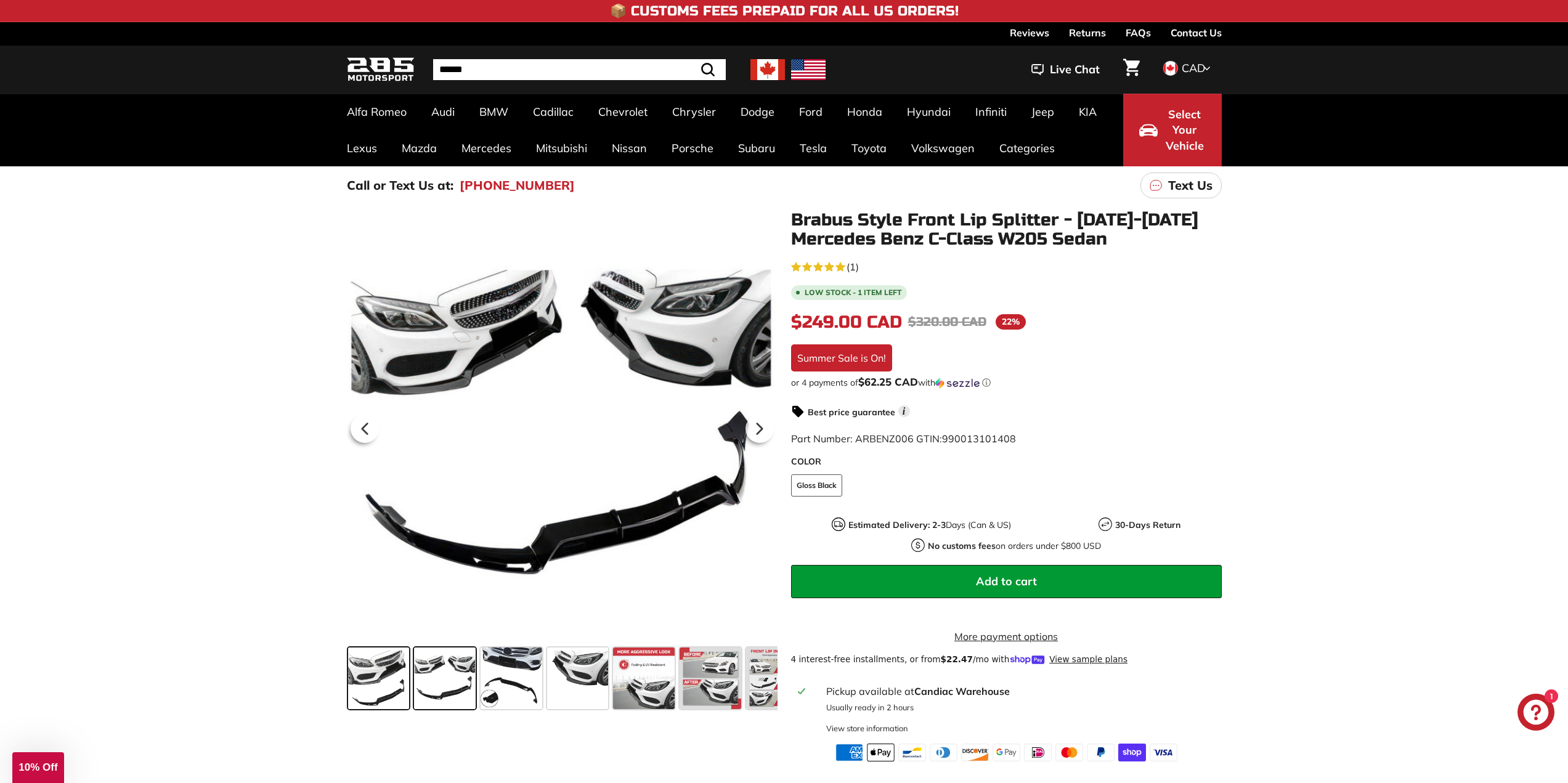
click at [397, 692] on span at bounding box center [379, 678] width 62 height 62
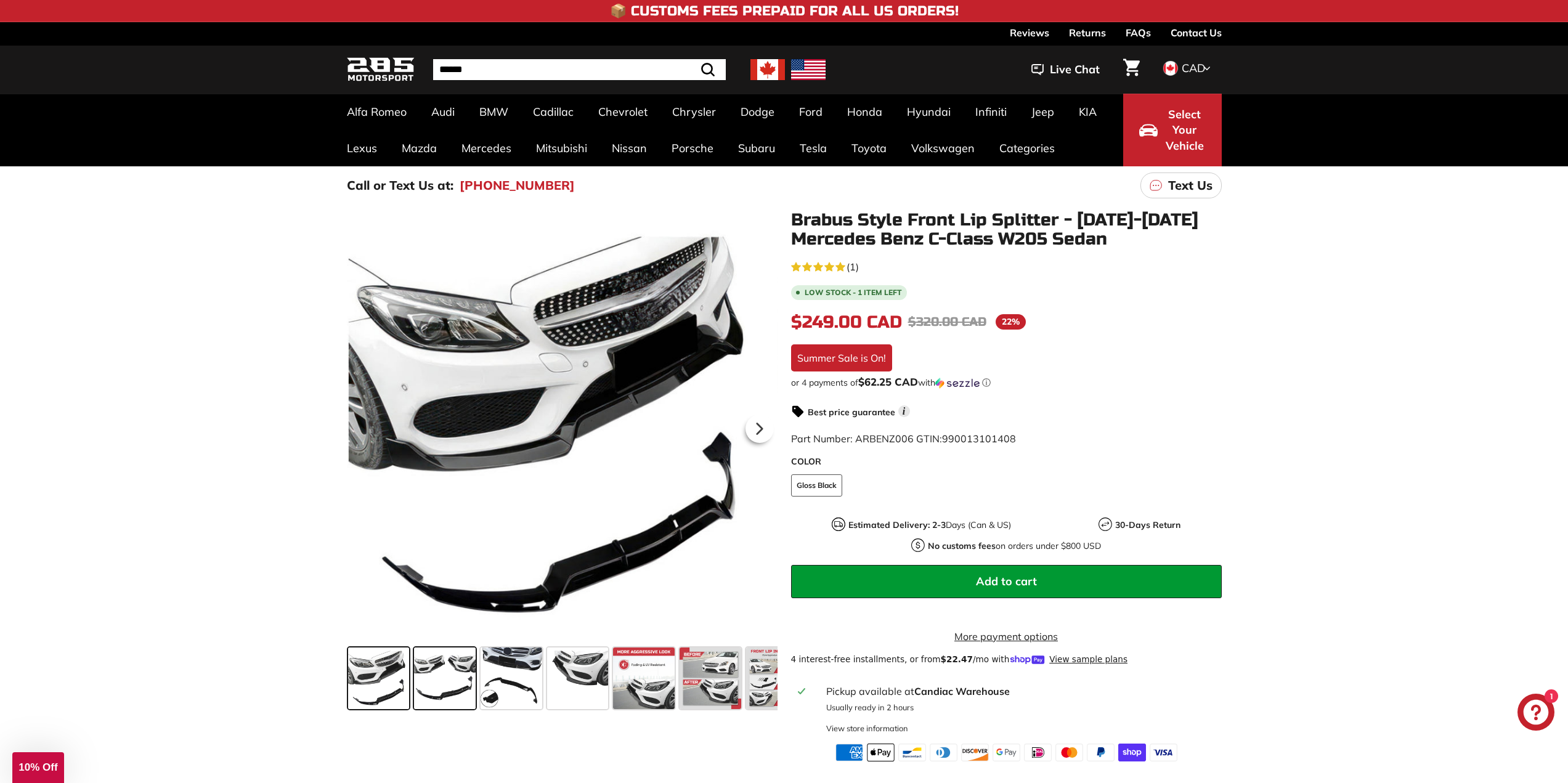
click at [446, 686] on span at bounding box center [445, 678] width 62 height 62
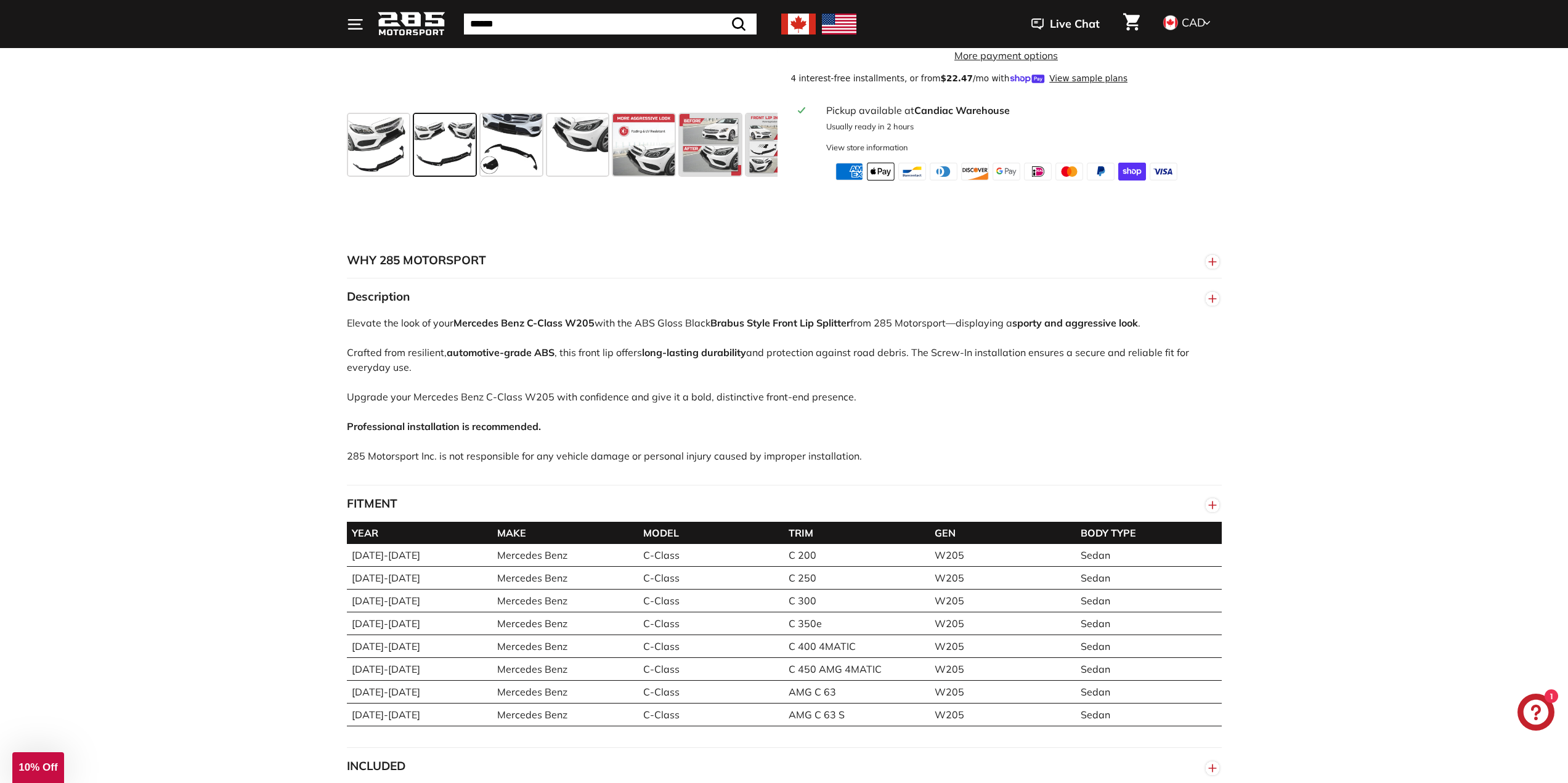
scroll to position [617, 0]
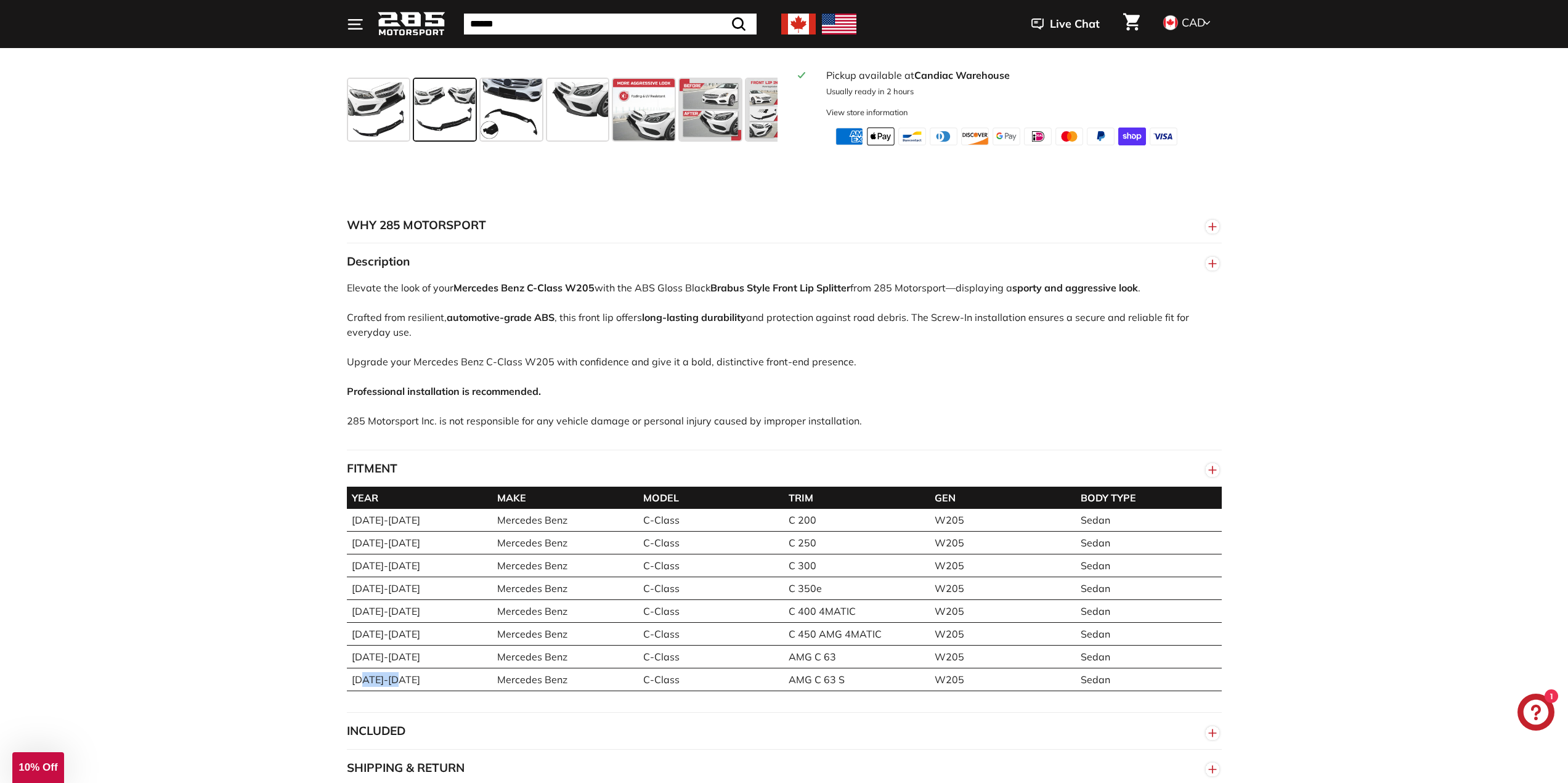
drag, startPoint x: 397, startPoint y: 683, endPoint x: 428, endPoint y: 683, distance: 31.0
click at [416, 683] on td "[DATE]-[DATE]" at bounding box center [420, 680] width 146 height 23
click at [665, 711] on div "YEAR MAKE MODEL TRIM GEN BODY TYPE [DATE]-[DATE] Mercedes Benz C-Class C 200 W2…" at bounding box center [784, 600] width 875 height 226
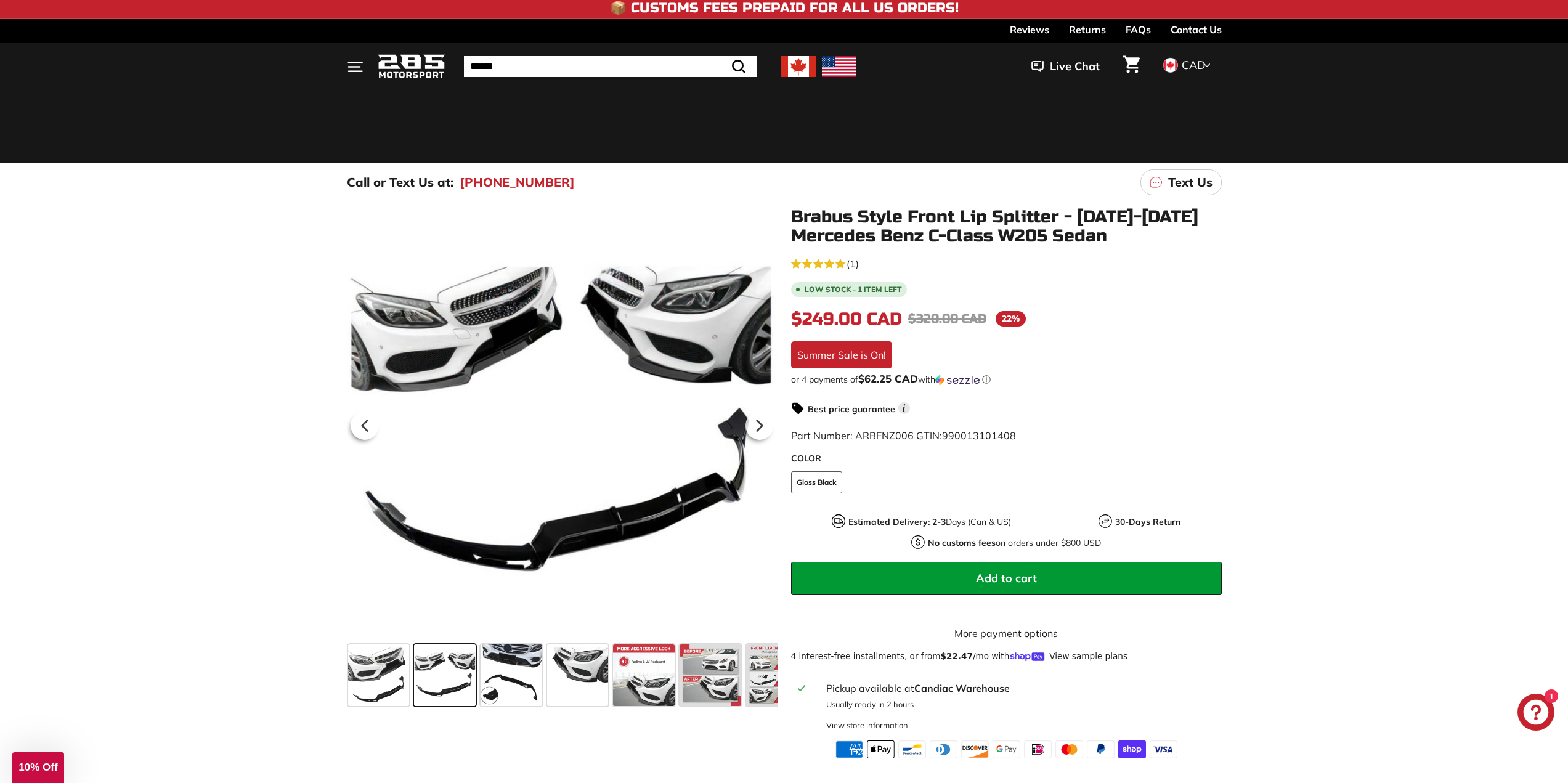
scroll to position [0, 0]
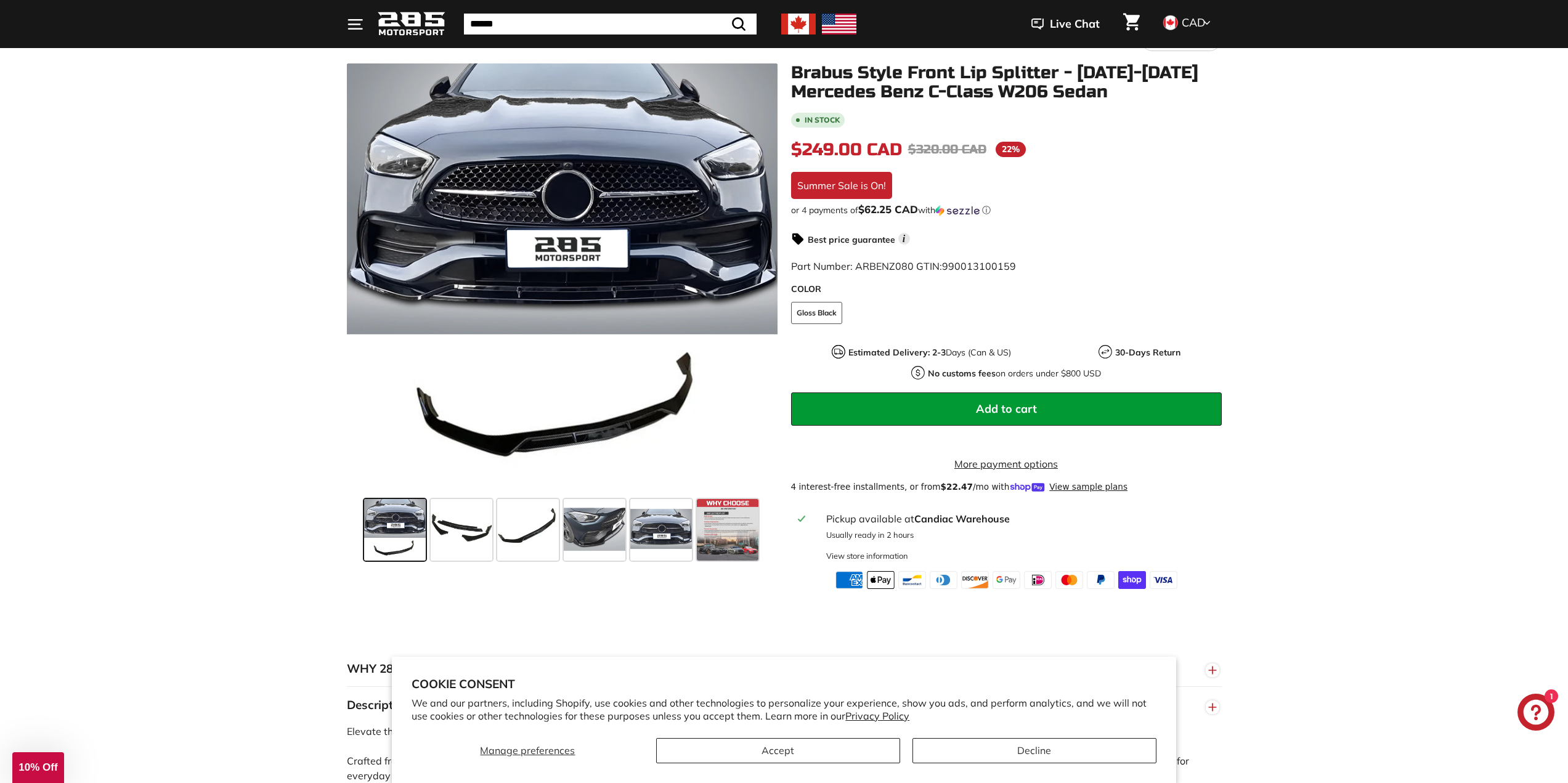
scroll to position [185, 0]
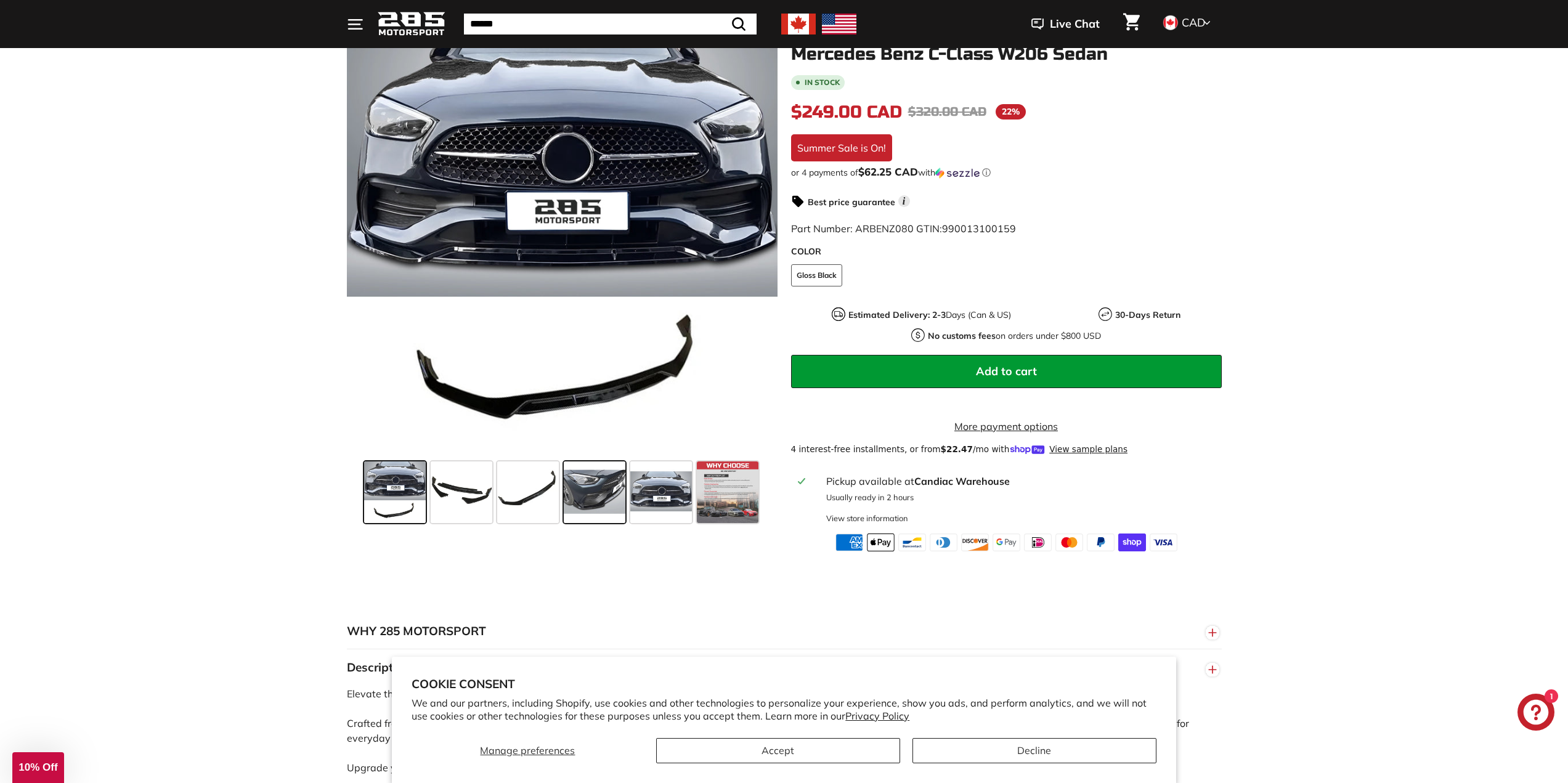
click at [595, 498] on span at bounding box center [594, 492] width 62 height 62
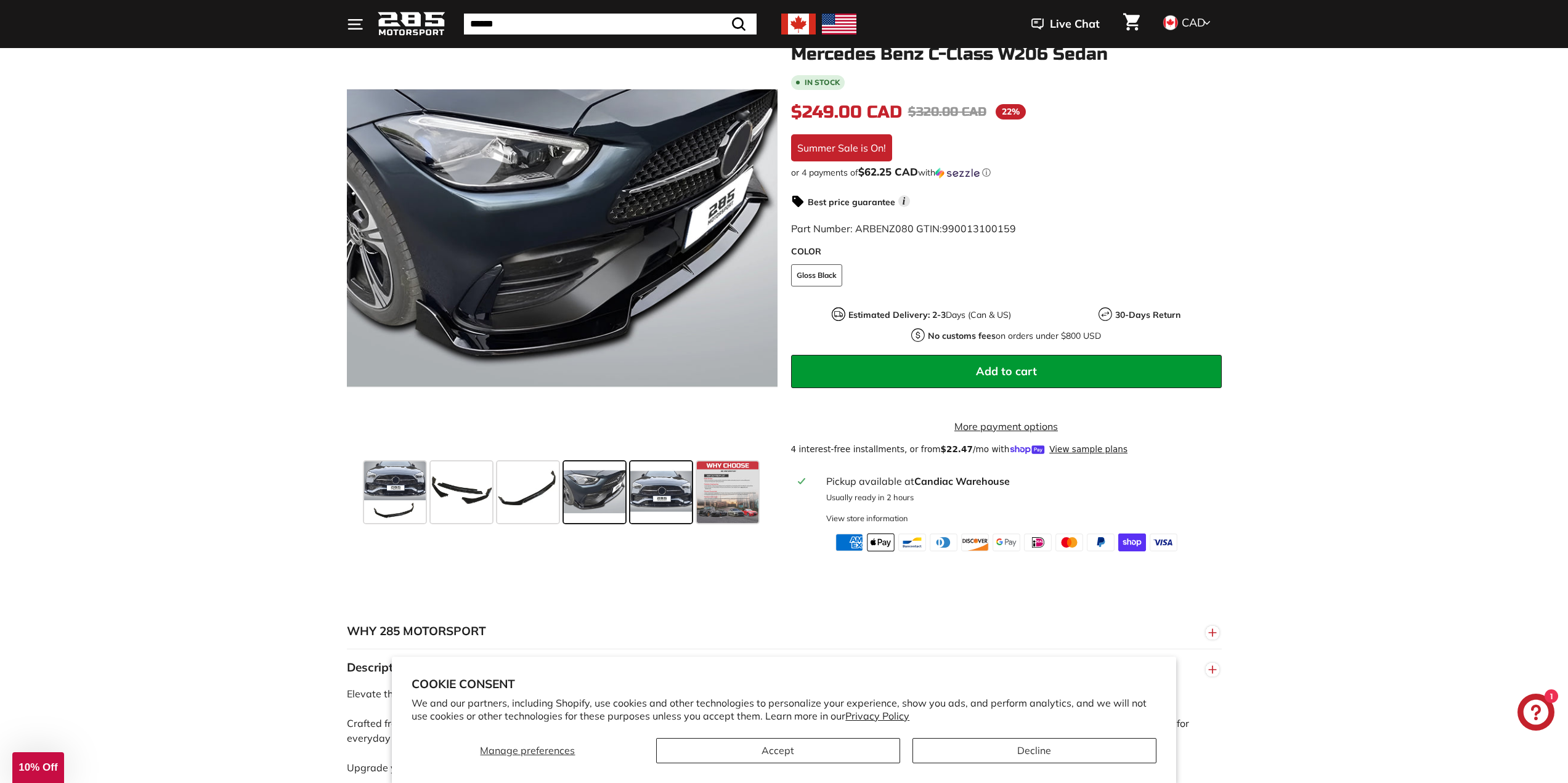
click at [668, 506] on span at bounding box center [661, 492] width 62 height 62
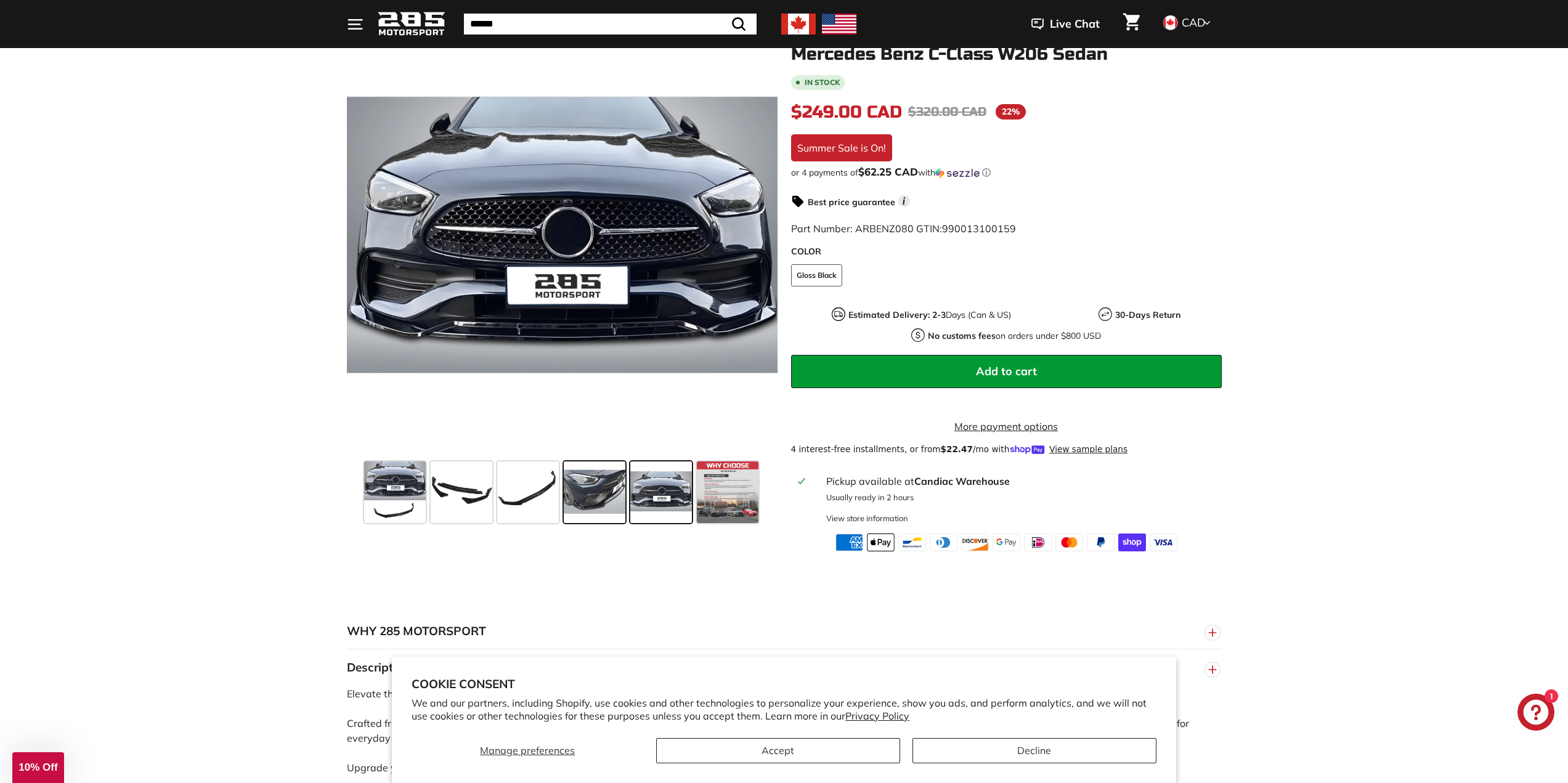
click at [579, 508] on span at bounding box center [594, 492] width 62 height 62
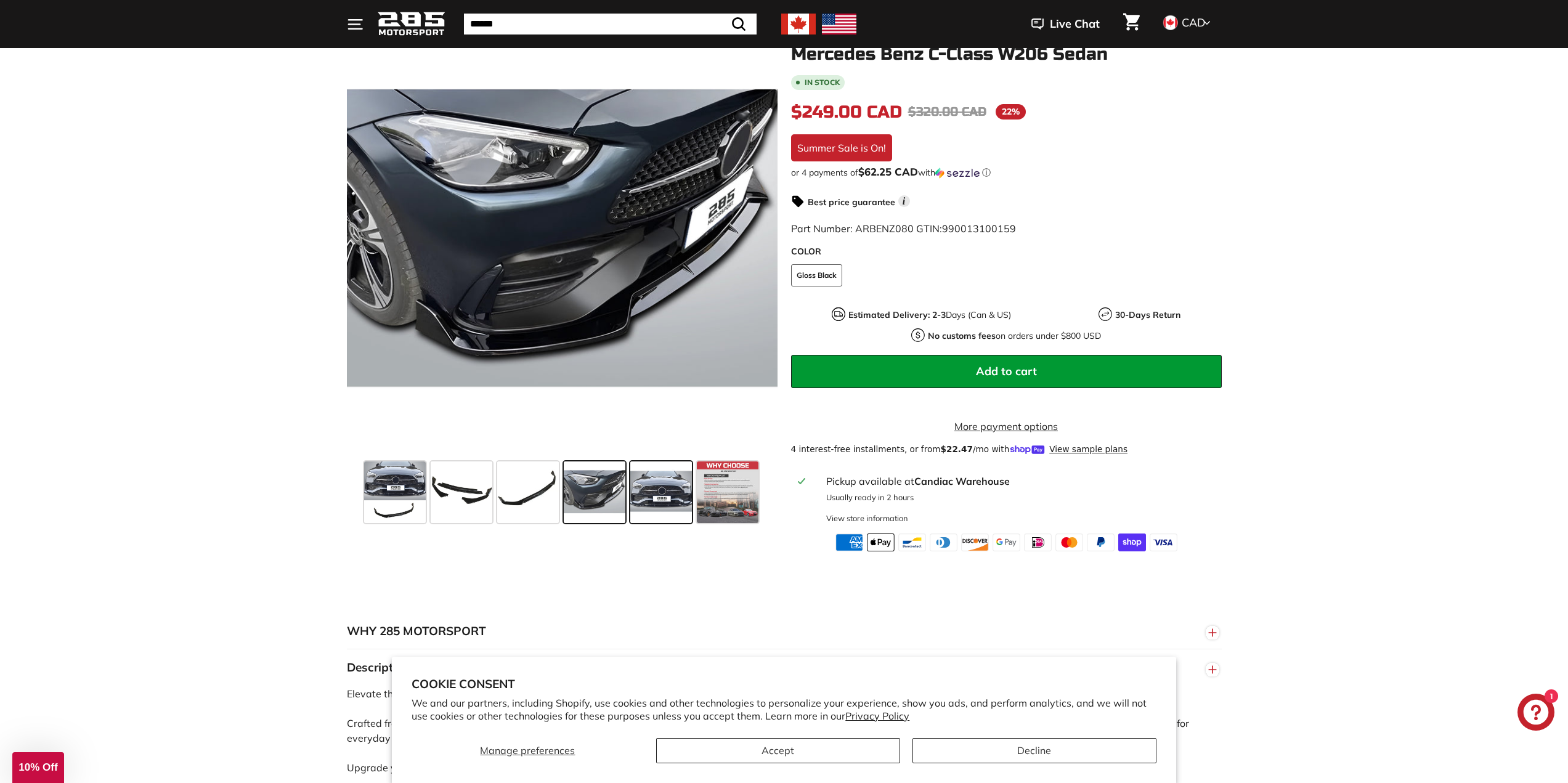
click at [648, 507] on span at bounding box center [661, 492] width 62 height 62
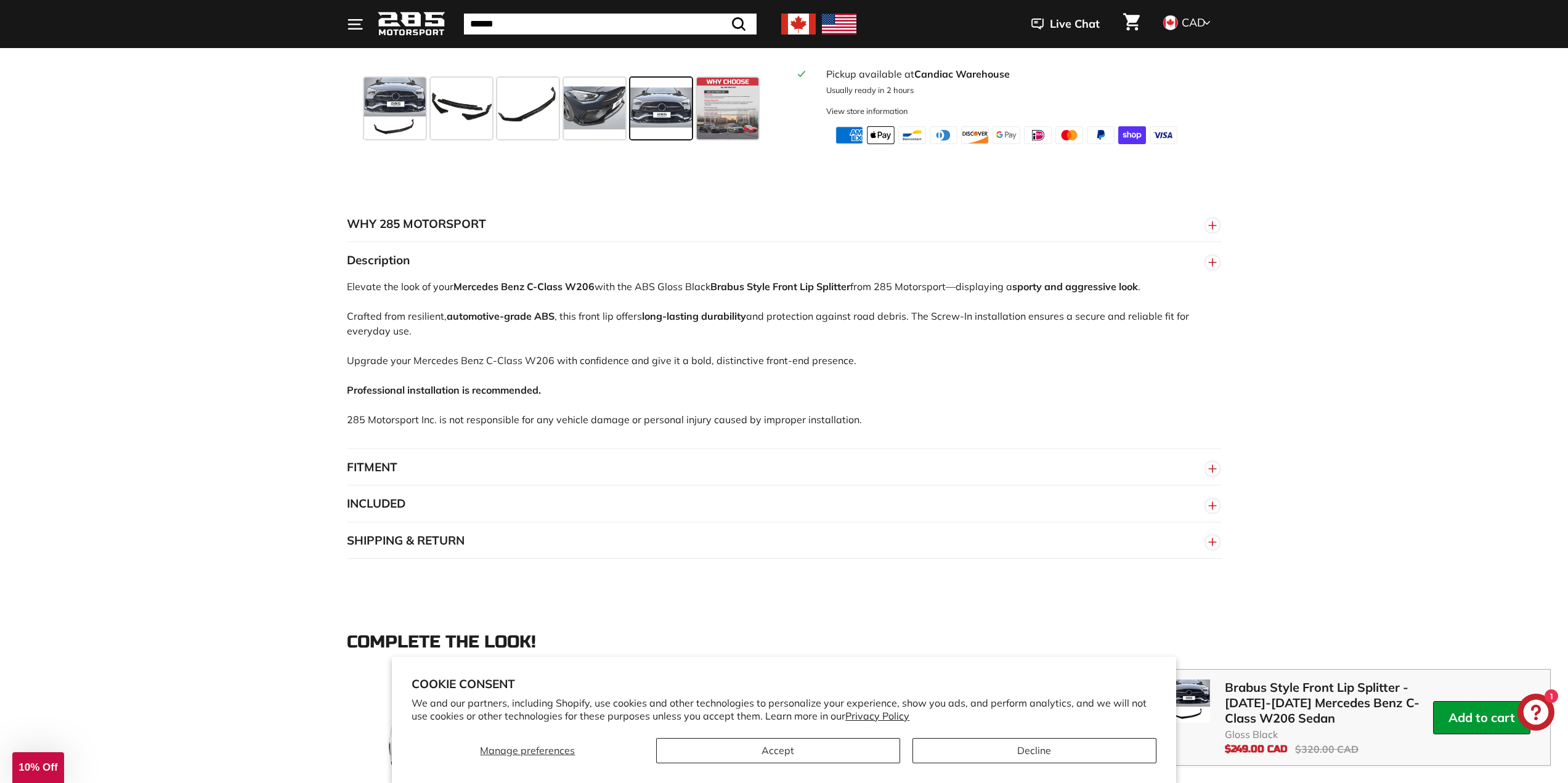
scroll to position [925, 0]
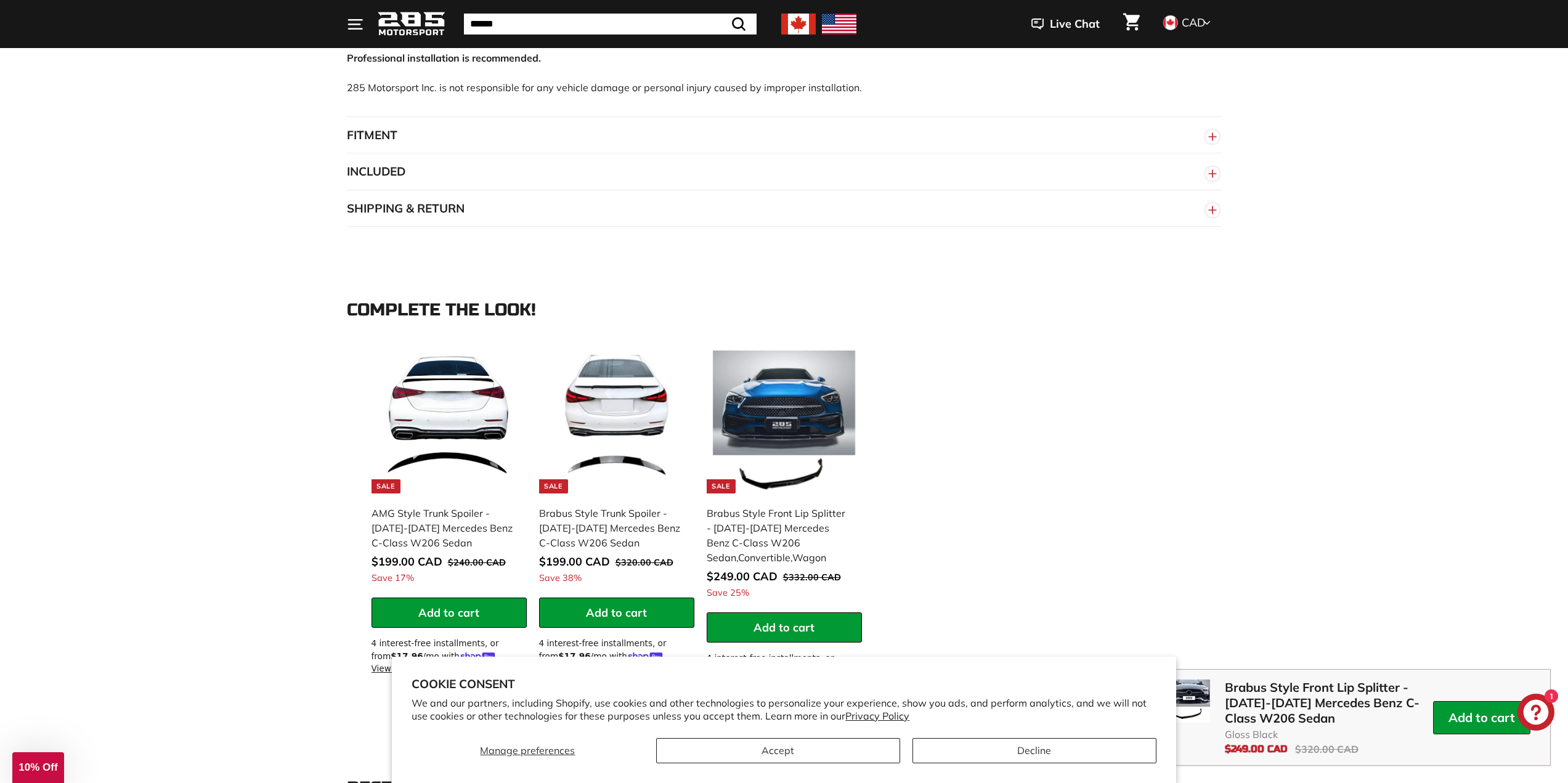
click at [437, 154] on button "FITMENT" at bounding box center [784, 136] width 875 height 37
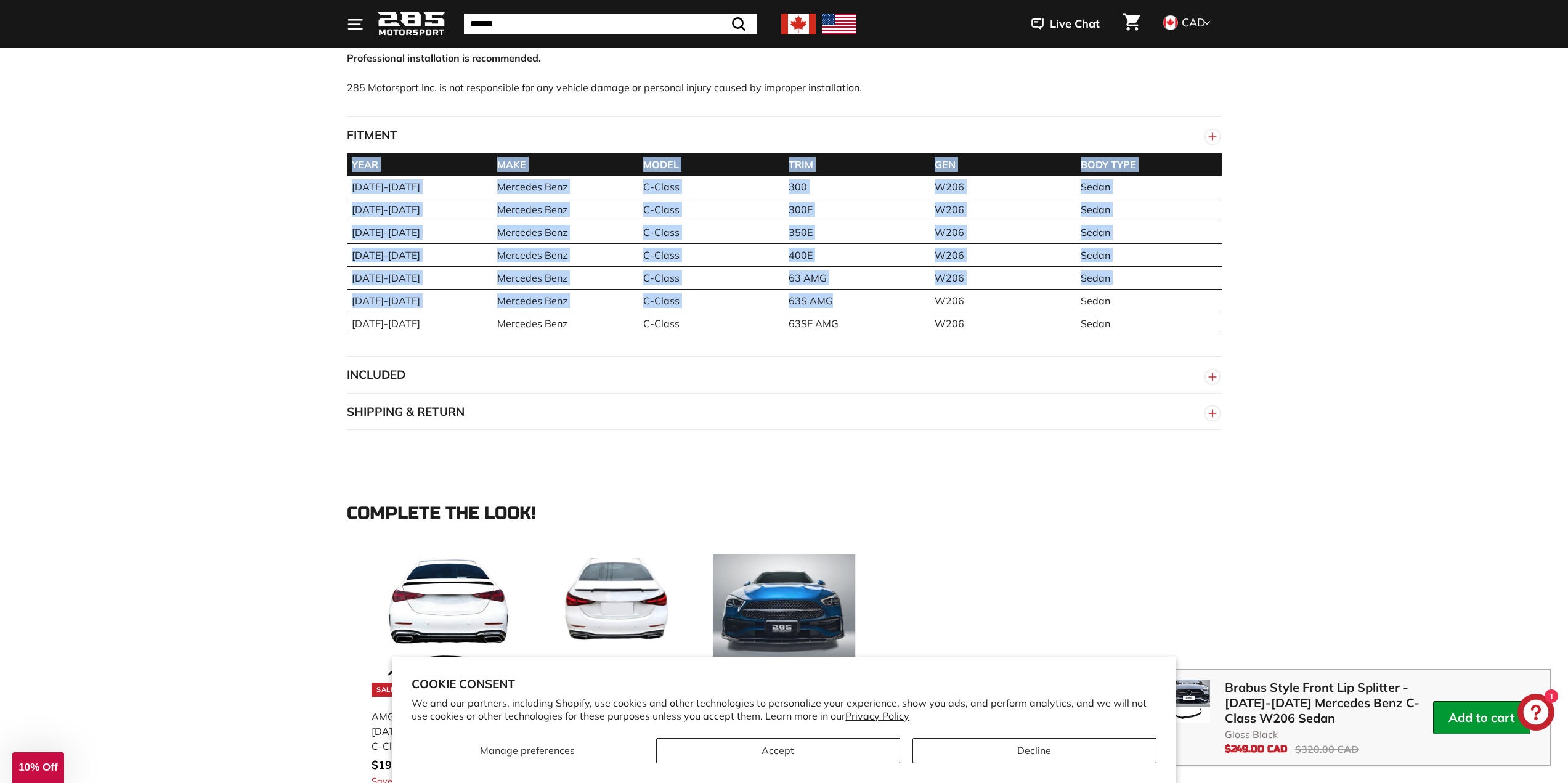
drag, startPoint x: 822, startPoint y: 314, endPoint x: 337, endPoint y: 305, distance: 485.1
click at [337, 305] on div "WHY 285 MOTORSPORT «We bring more to the table than our competitors and we’re c…" at bounding box center [784, 152] width 924 height 558
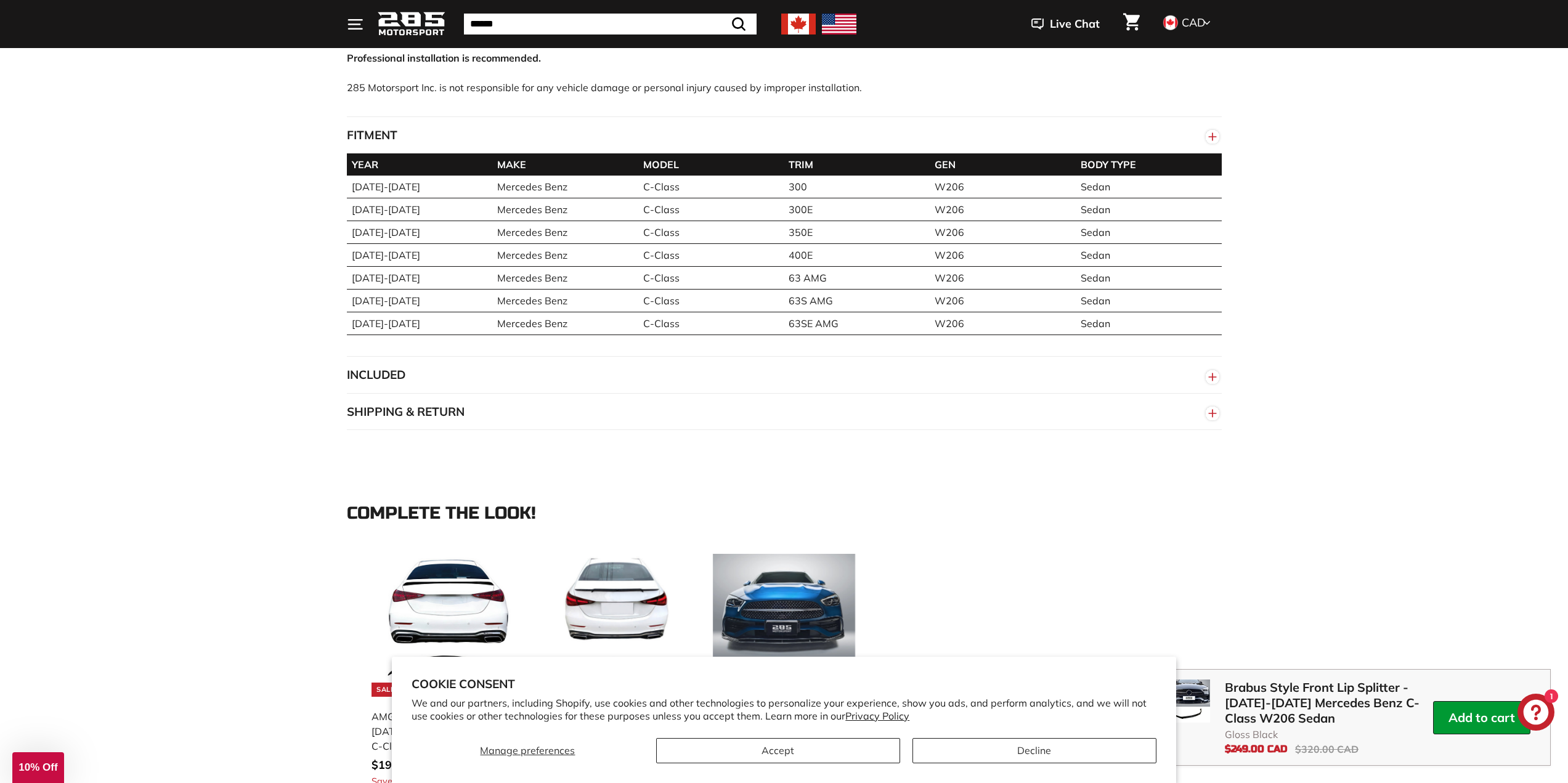
click at [998, 300] on td "W206" at bounding box center [1003, 301] width 146 height 23
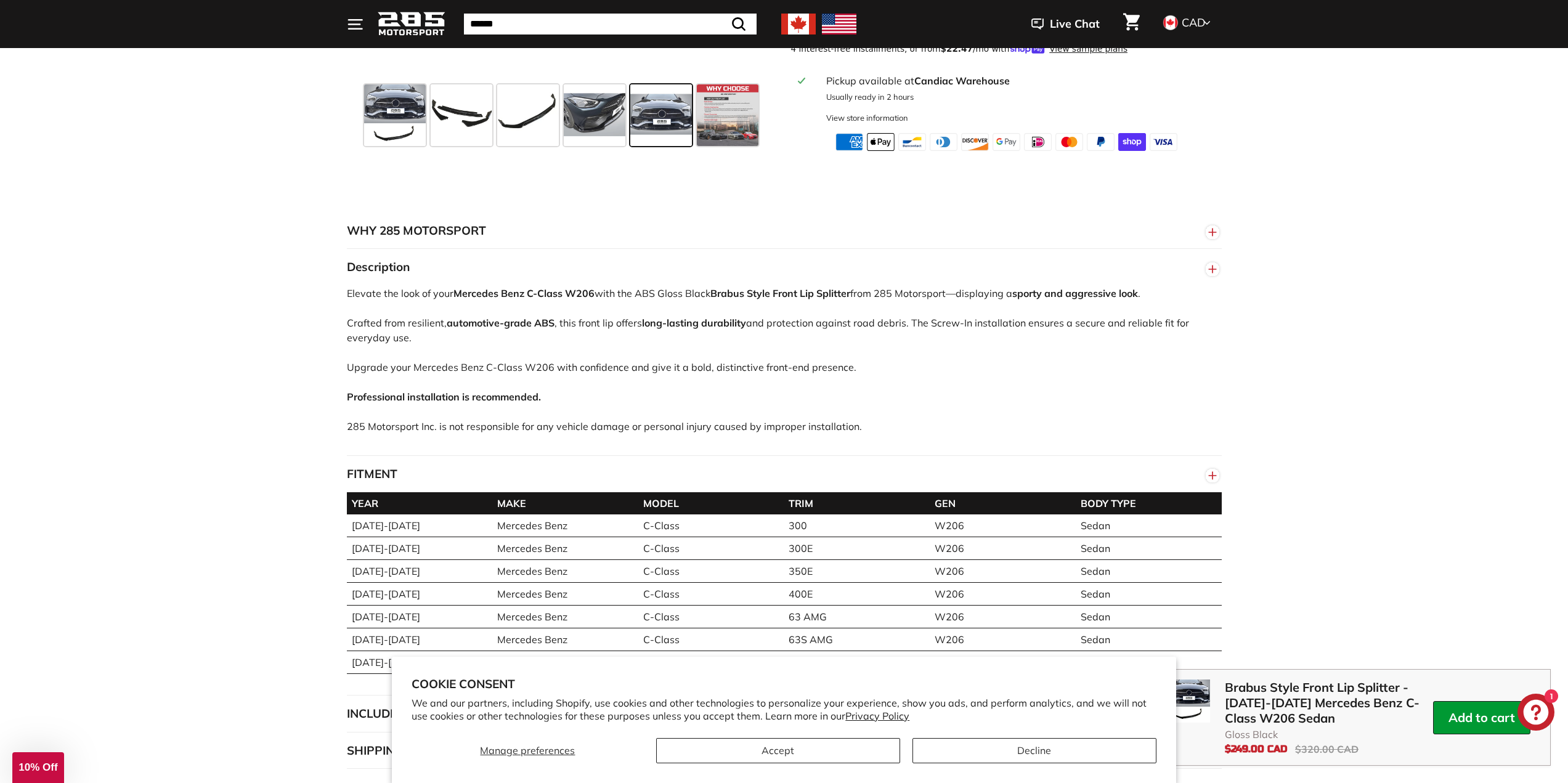
scroll to position [493, 0]
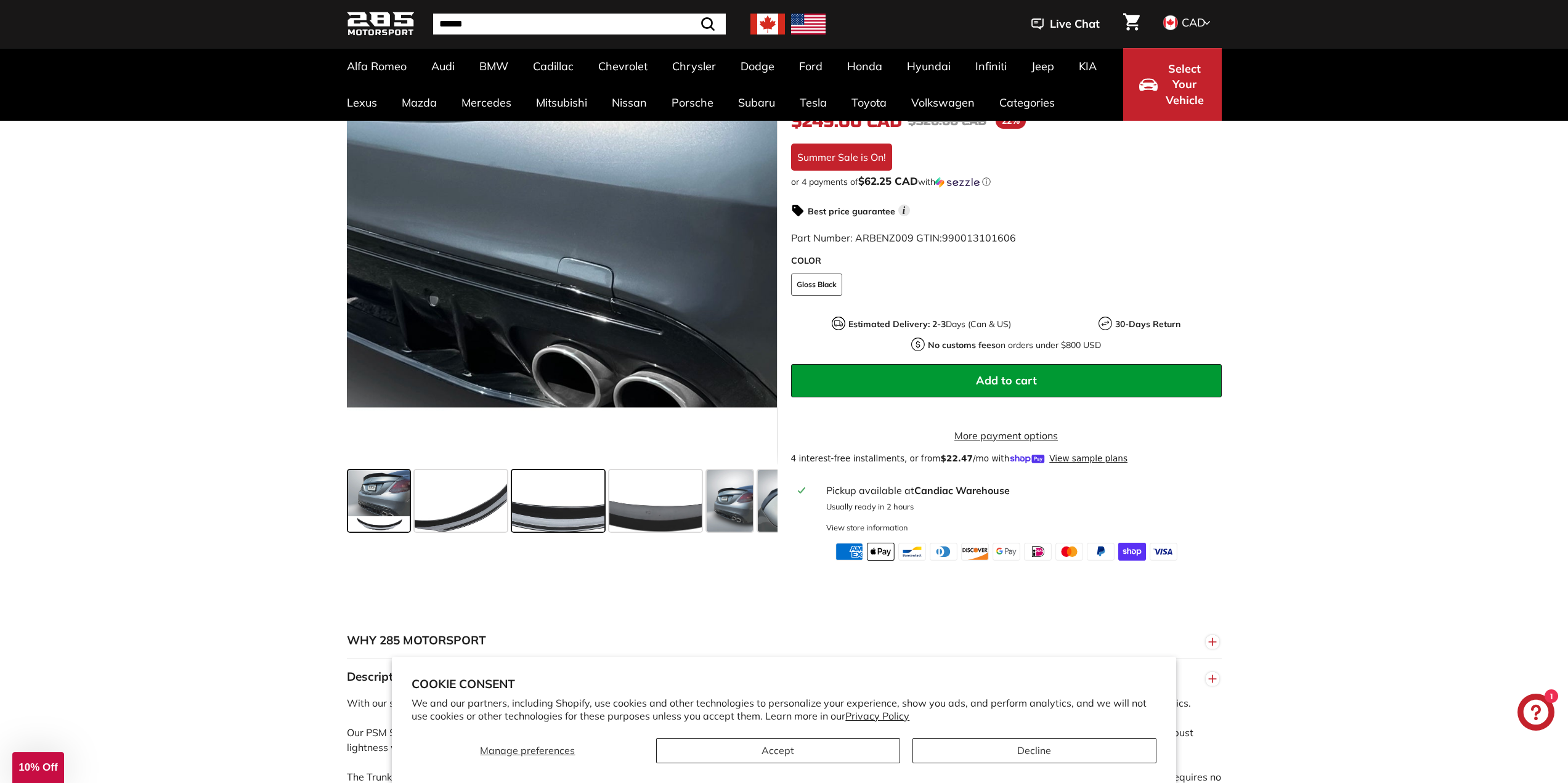
scroll to position [247, 0]
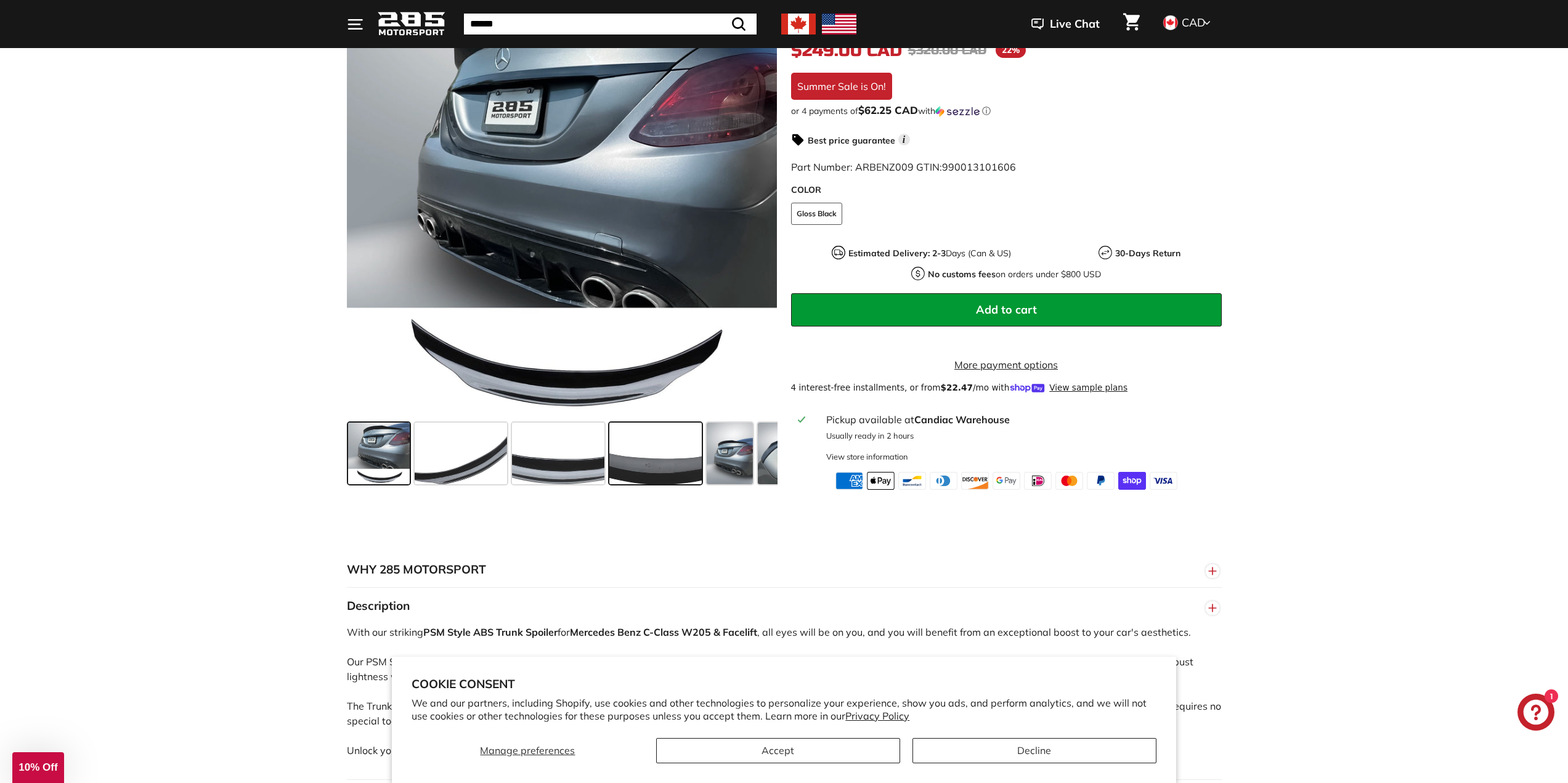
click at [631, 474] on span at bounding box center [655, 454] width 92 height 62
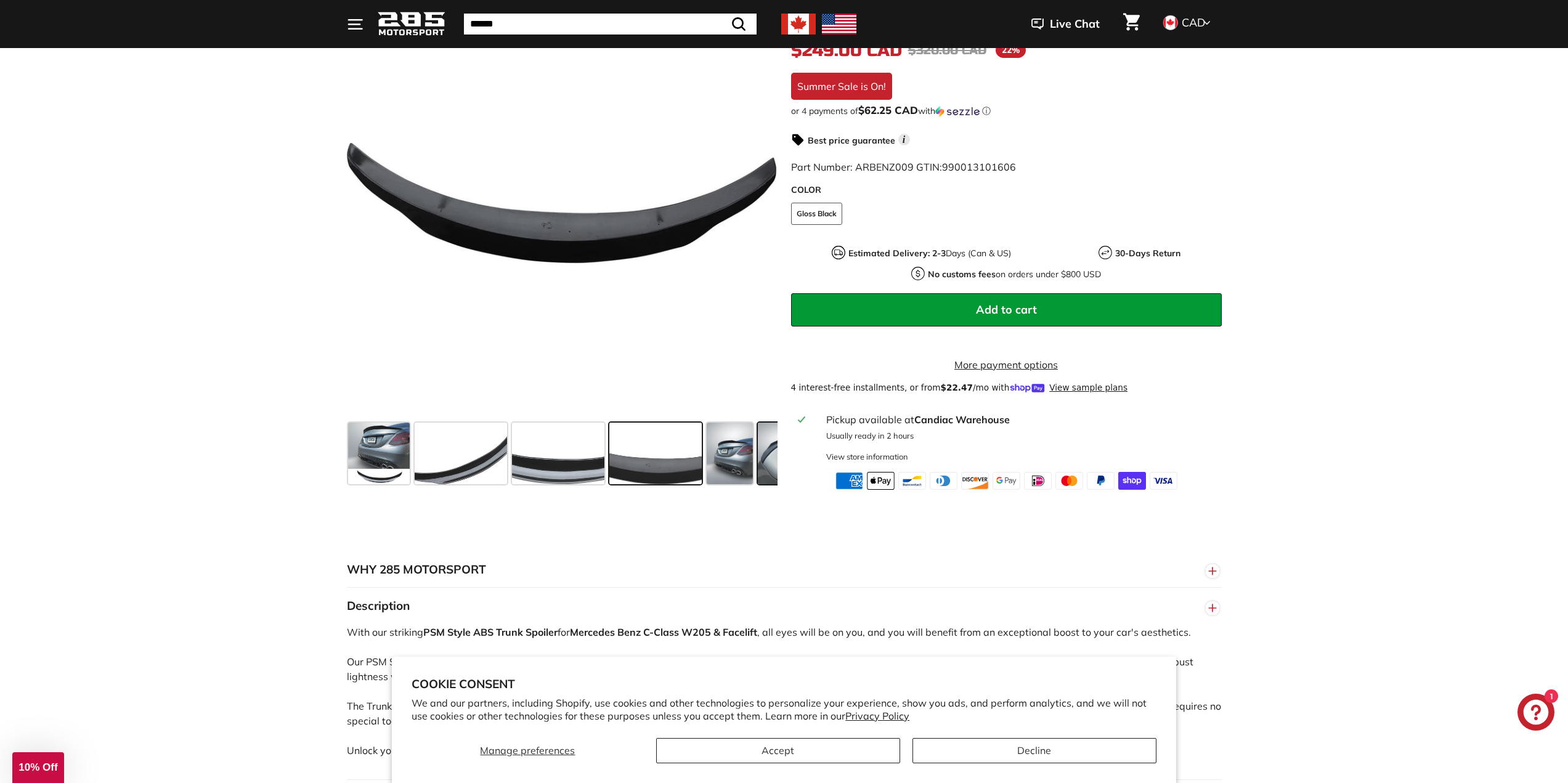
click at [774, 485] on span at bounding box center [781, 454] width 46 height 62
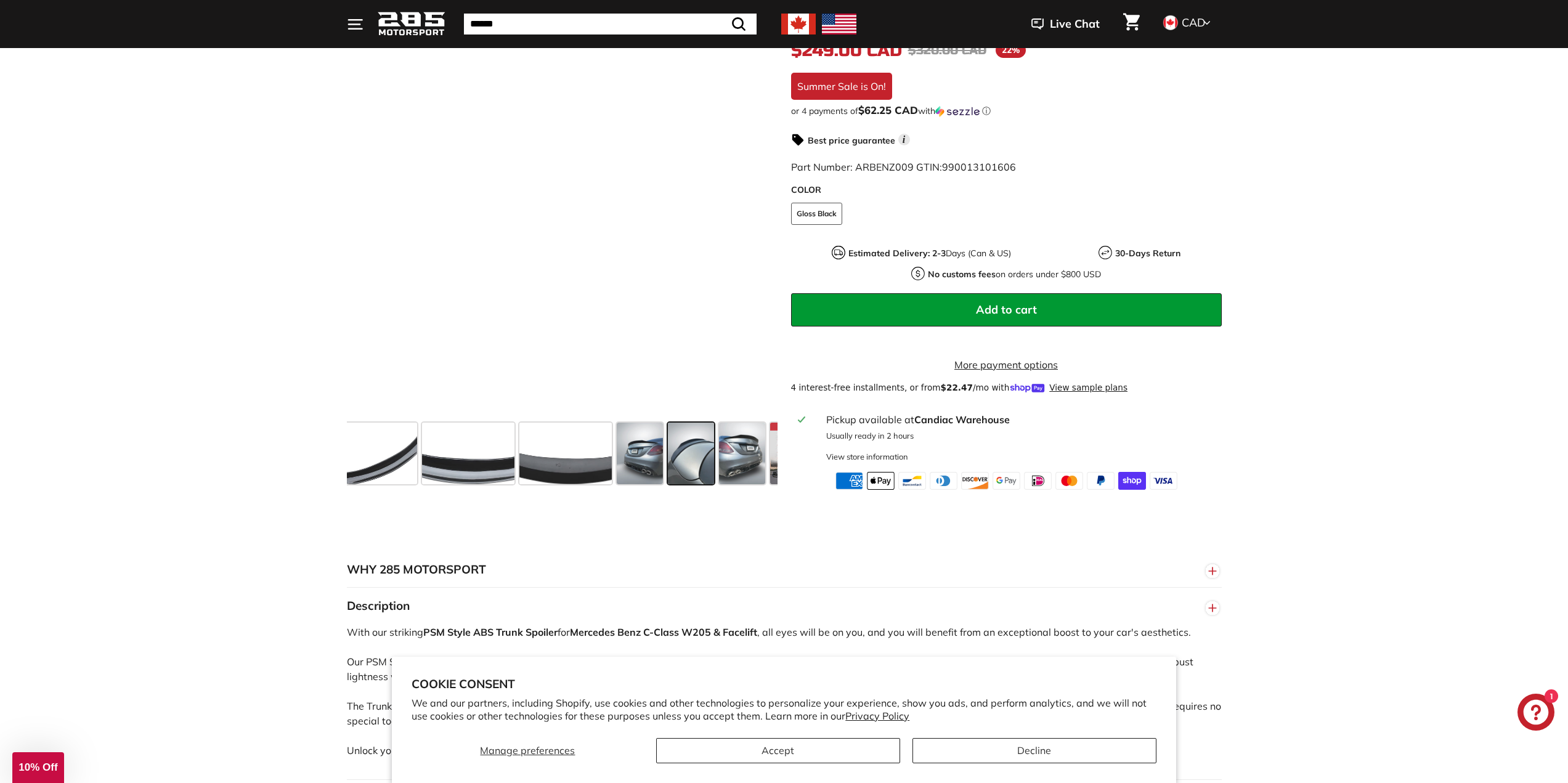
scroll to position [0, 147]
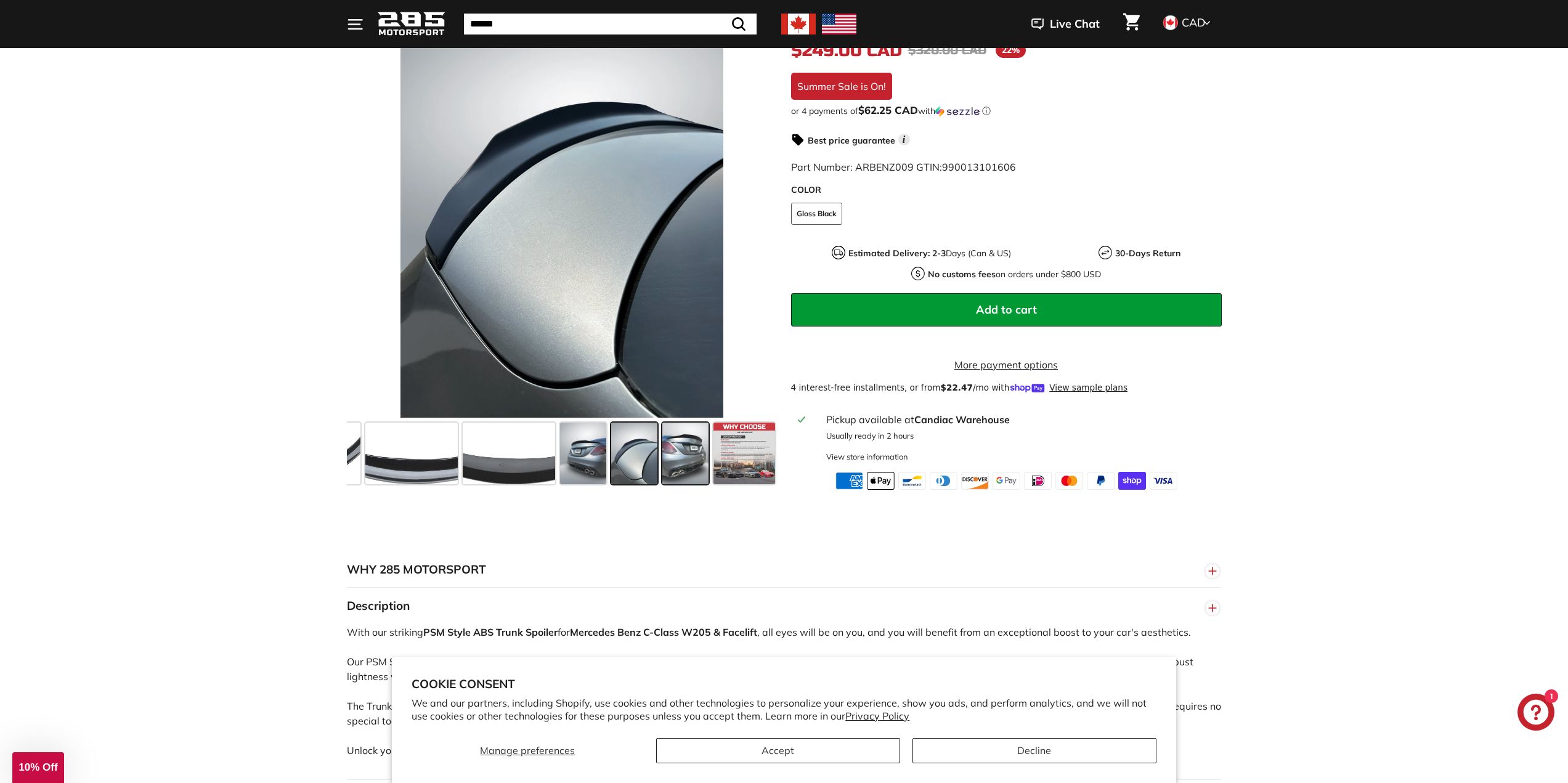
click at [681, 475] on span at bounding box center [685, 454] width 46 height 62
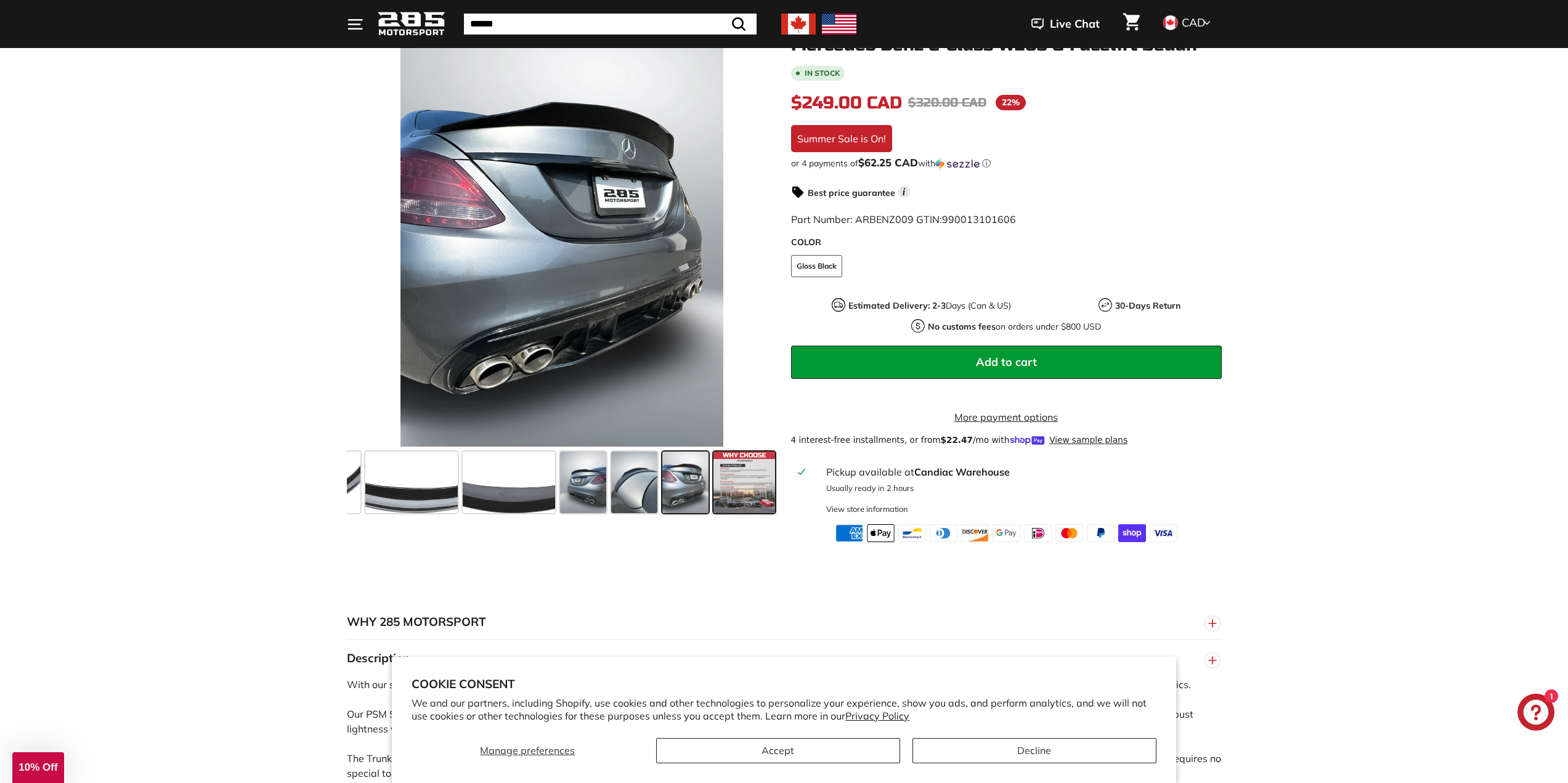
scroll to position [185, 0]
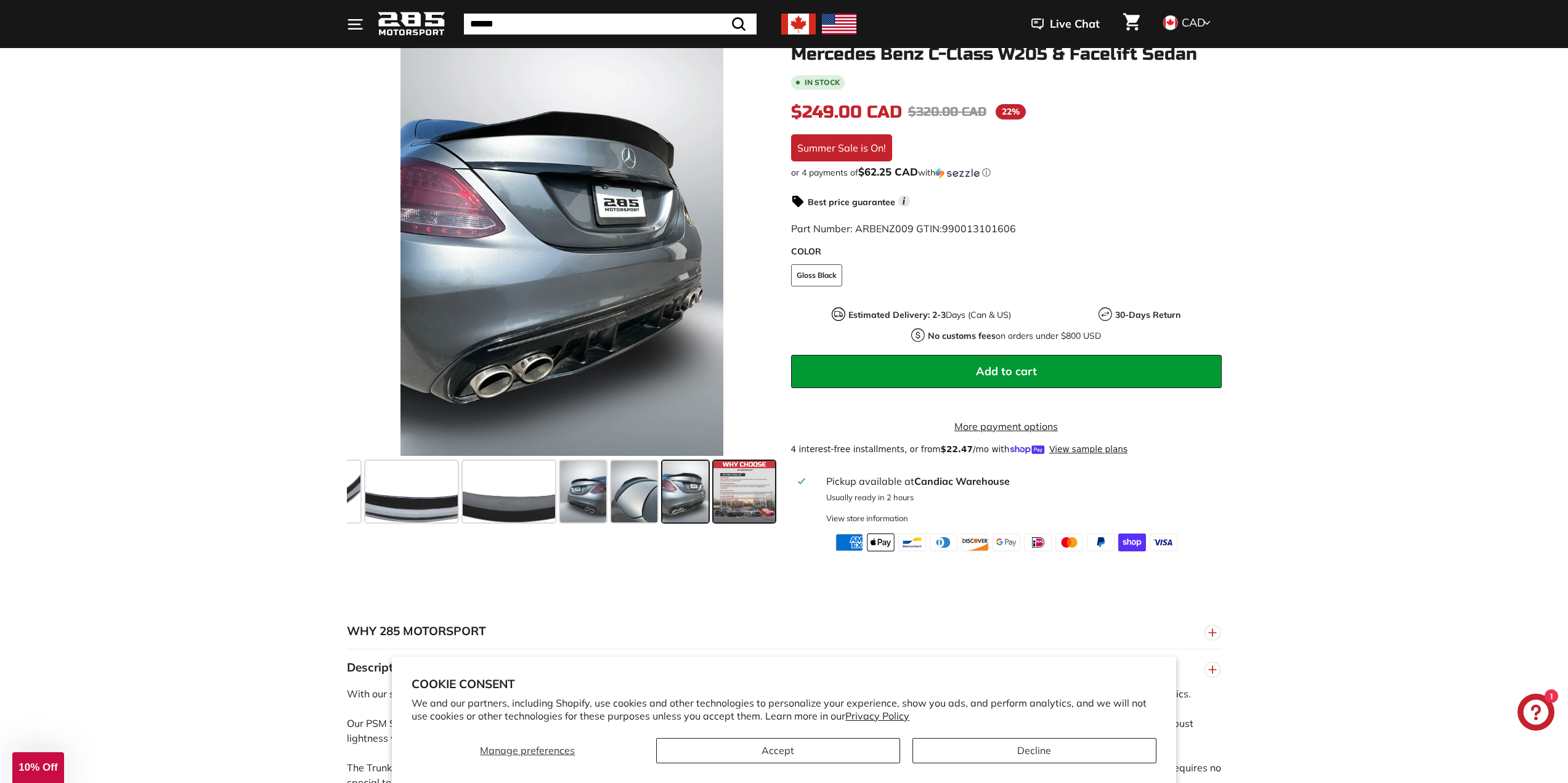
click at [729, 499] on span at bounding box center [744, 491] width 62 height 62
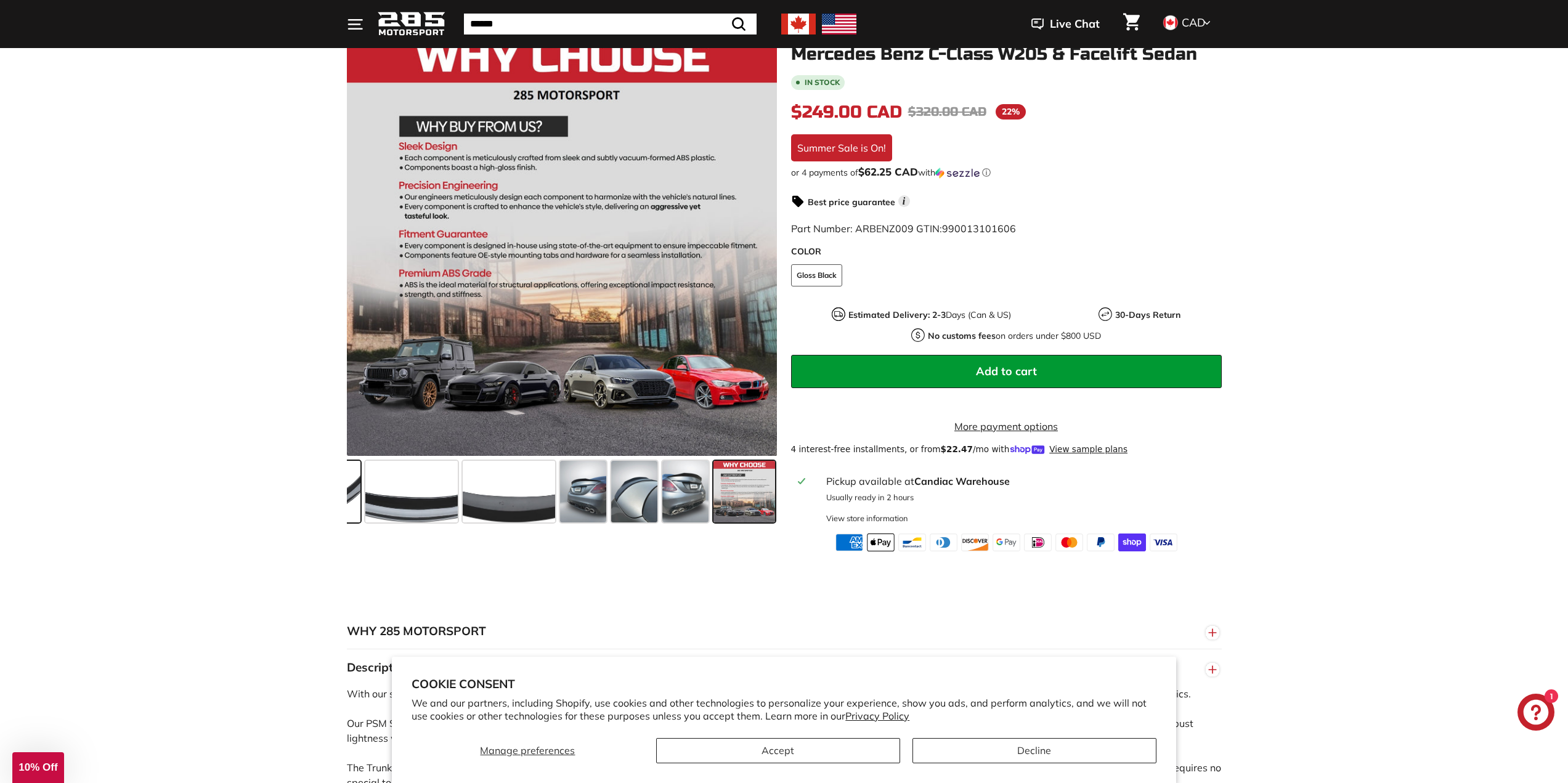
click at [358, 496] on span at bounding box center [313, 491] width 92 height 62
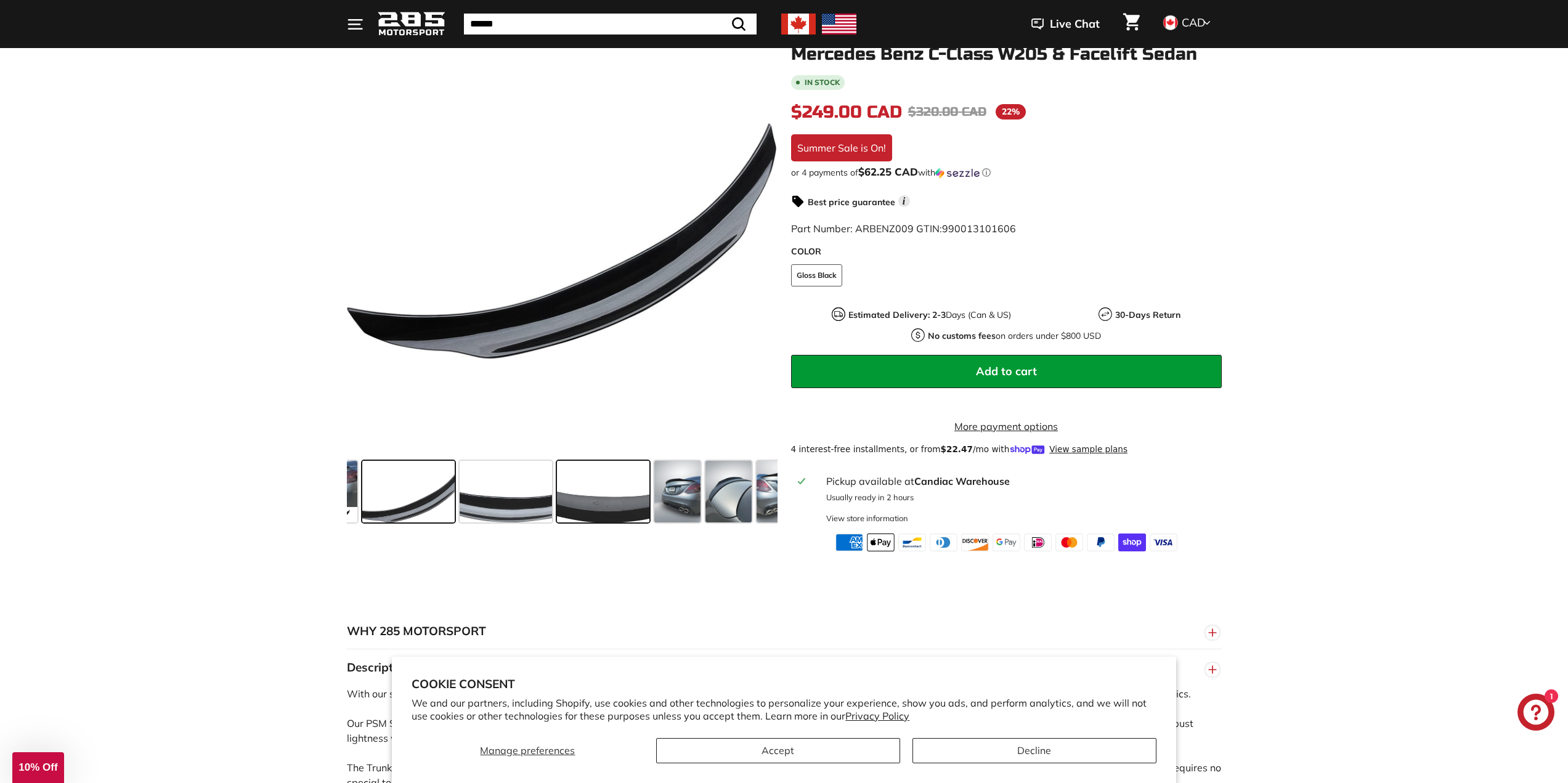
scroll to position [0, 0]
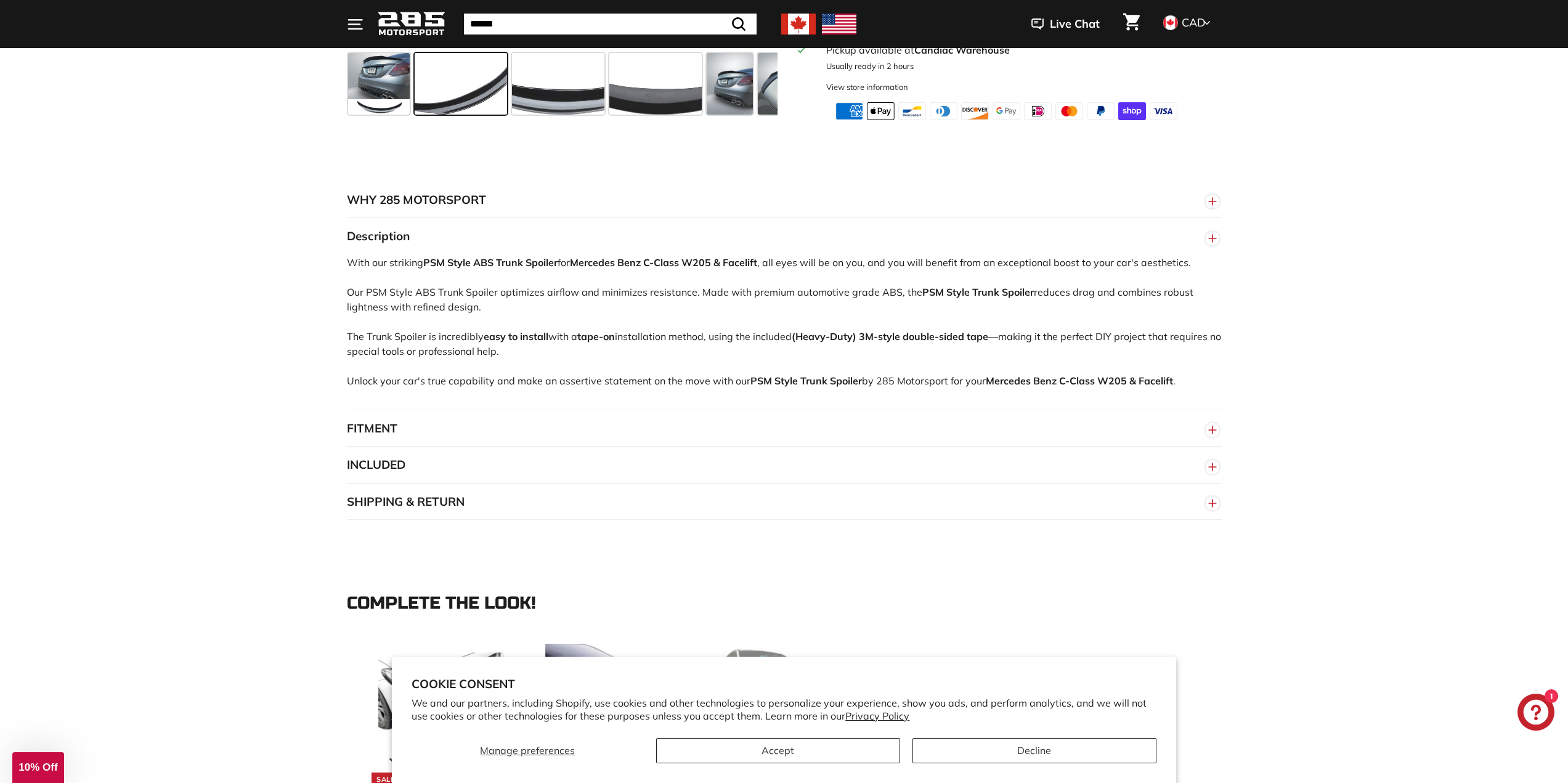
click at [414, 447] on button "FITMENT" at bounding box center [784, 429] width 875 height 37
